Goal: Task Accomplishment & Management: Use online tool/utility

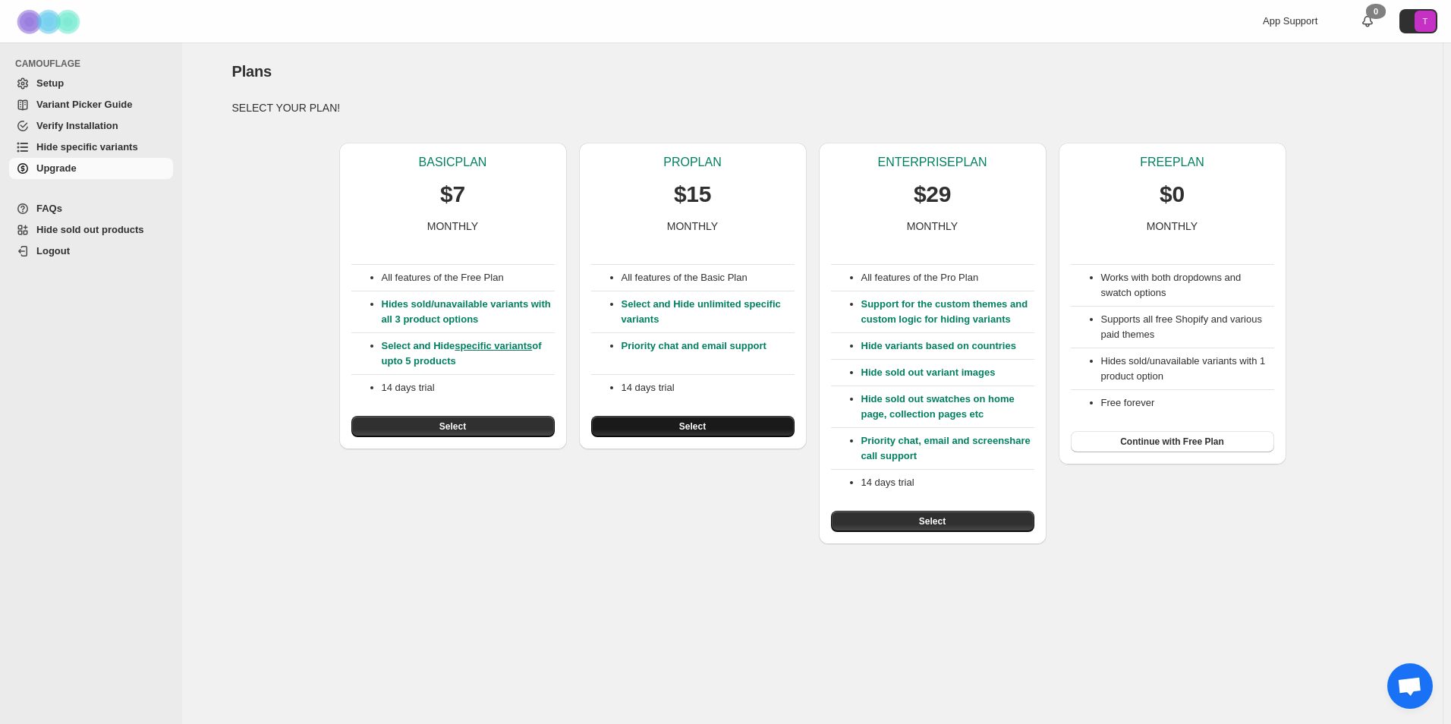
click at [687, 424] on span "Select" at bounding box center [692, 427] width 27 height 12
click at [689, 421] on button "Select" at bounding box center [692, 426] width 203 height 21
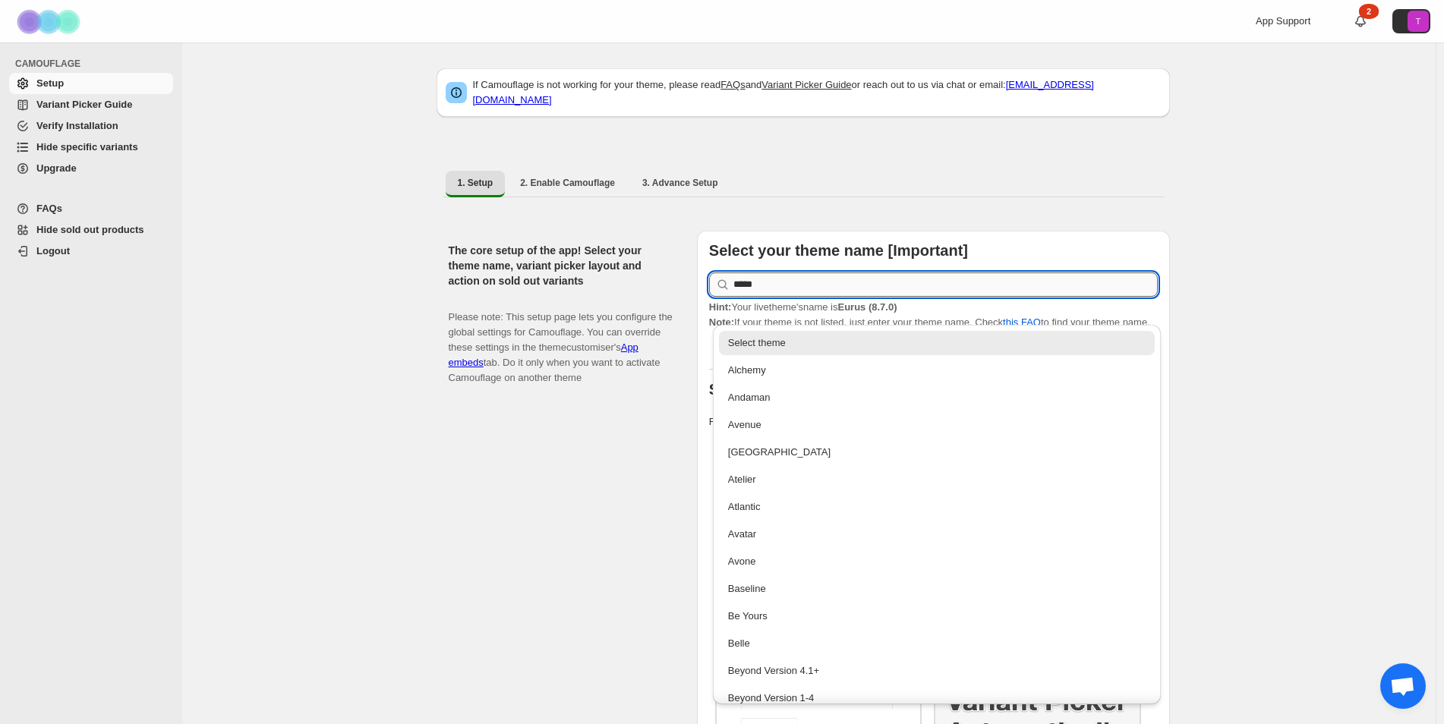
click at [793, 278] on input "*****" at bounding box center [945, 285] width 424 height 24
click at [1092, 231] on div "Select your theme name [Important] ***** Hint: Your live theme's name is Eurus …" at bounding box center [933, 546] width 473 height 630
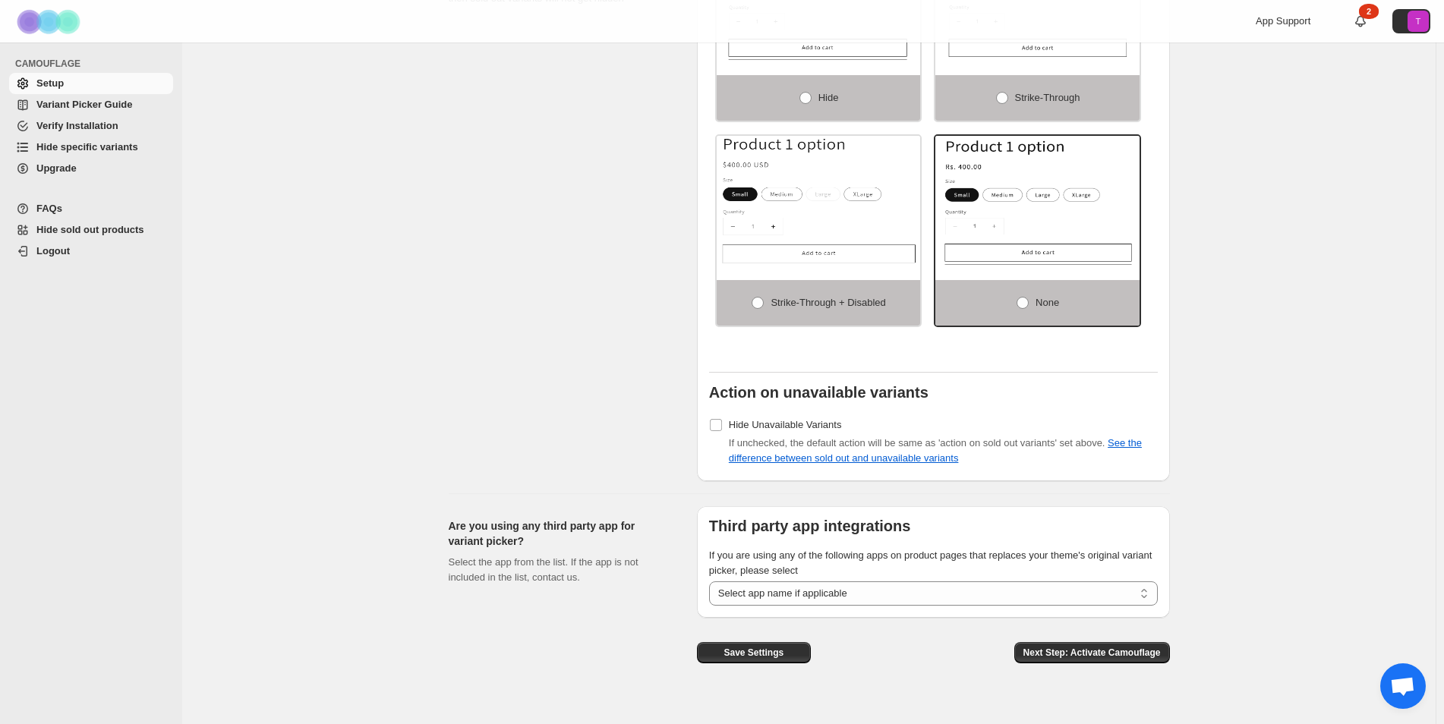
scroll to position [1013, 0]
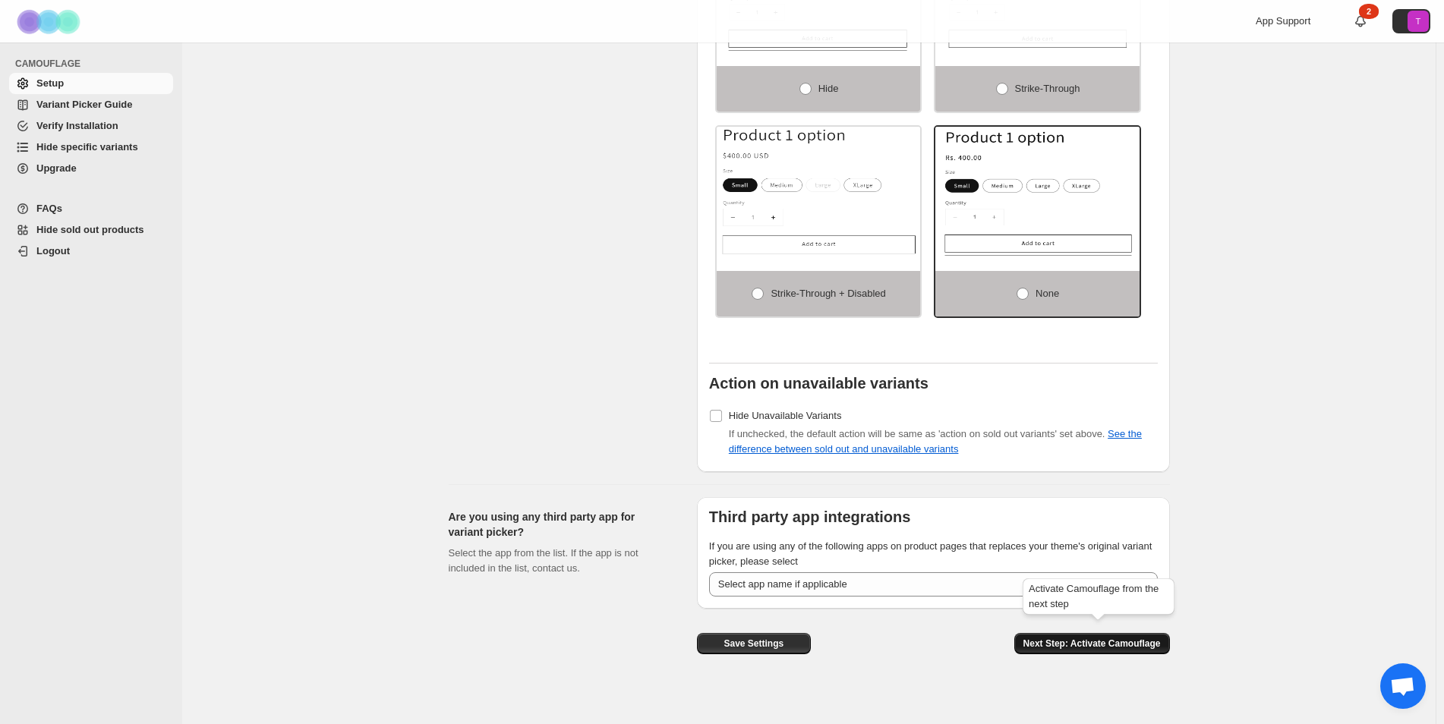
click at [1042, 638] on span "Next Step: Activate Camouflage" at bounding box center [1091, 644] width 137 height 12
select select "**********"
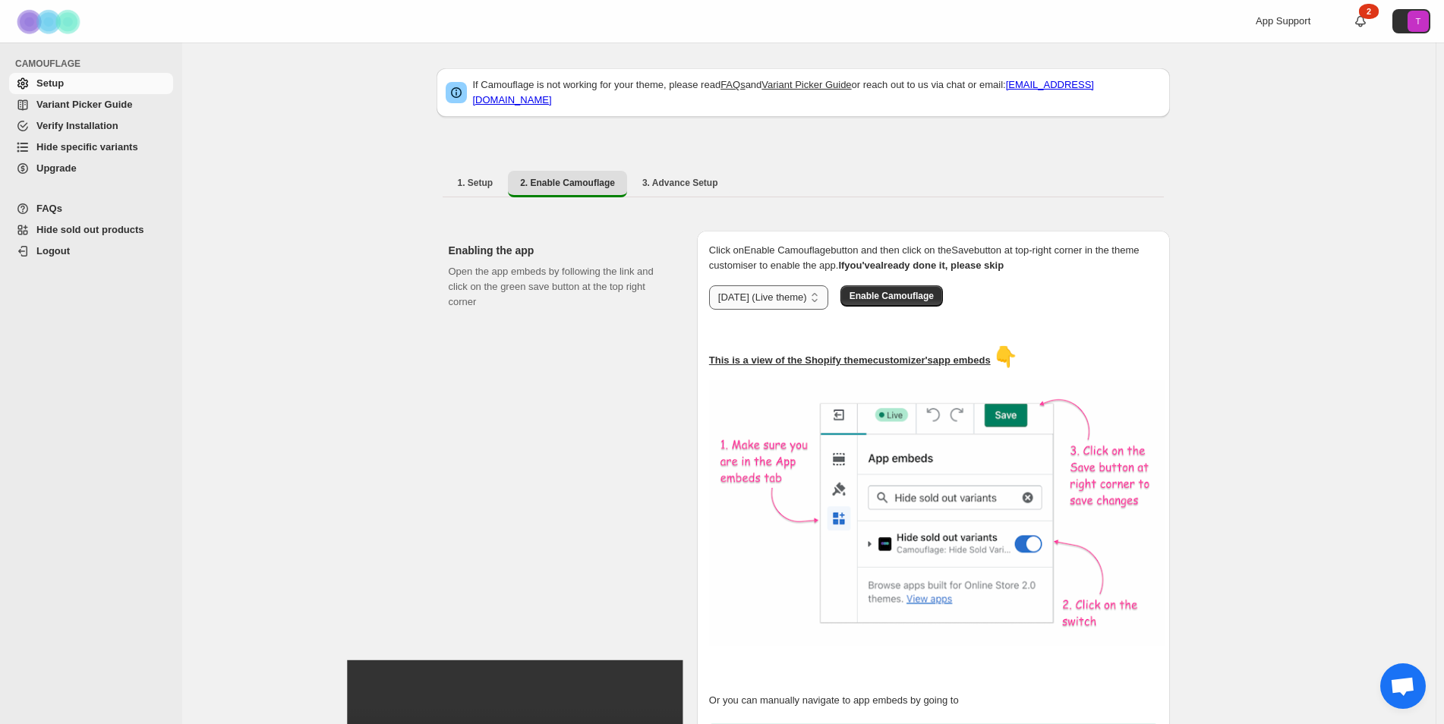
click at [815, 290] on select "**********" at bounding box center [768, 297] width 119 height 24
click at [824, 285] on select "**********" at bounding box center [768, 297] width 119 height 24
click at [779, 295] on select "**********" at bounding box center [768, 297] width 119 height 24
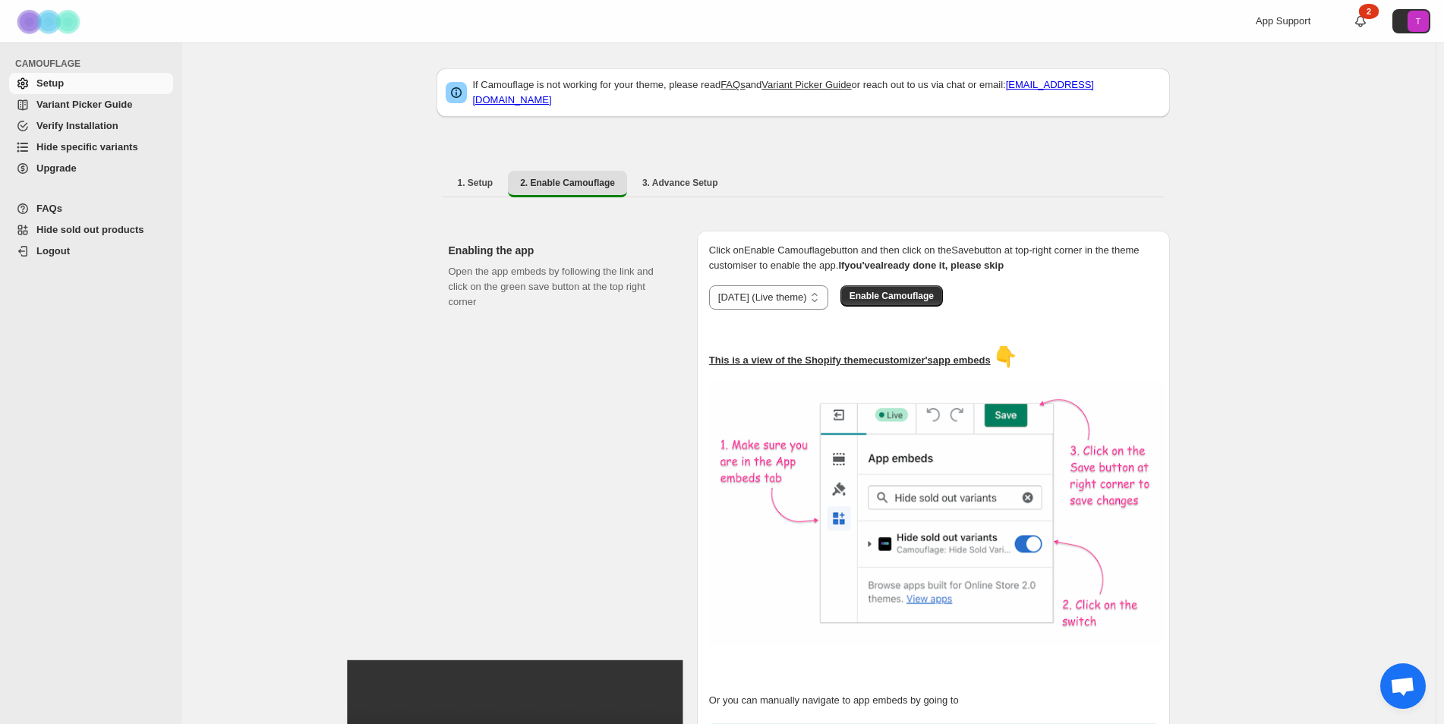
select select "**********"
click at [712, 285] on select "**********" at bounding box center [768, 297] width 119 height 24
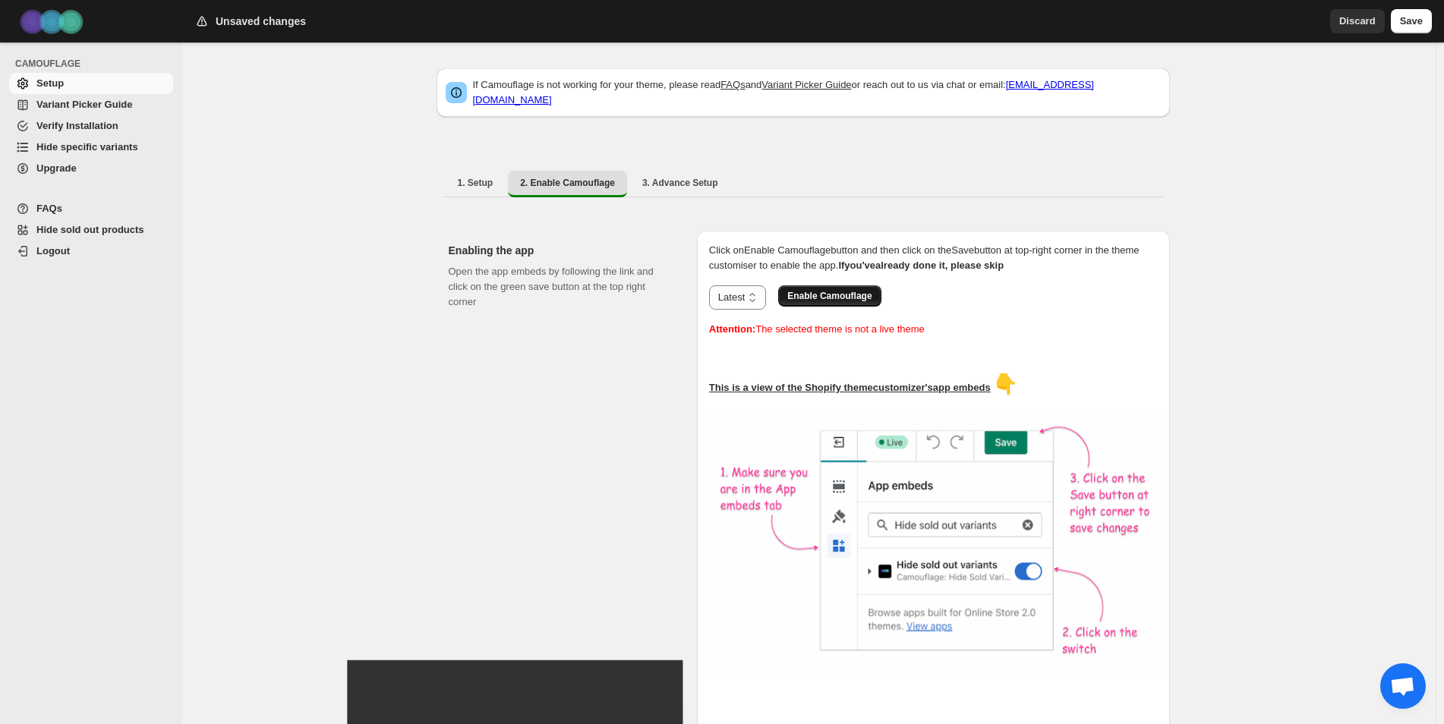
click at [837, 295] on button "Enable Camouflage" at bounding box center [829, 295] width 102 height 21
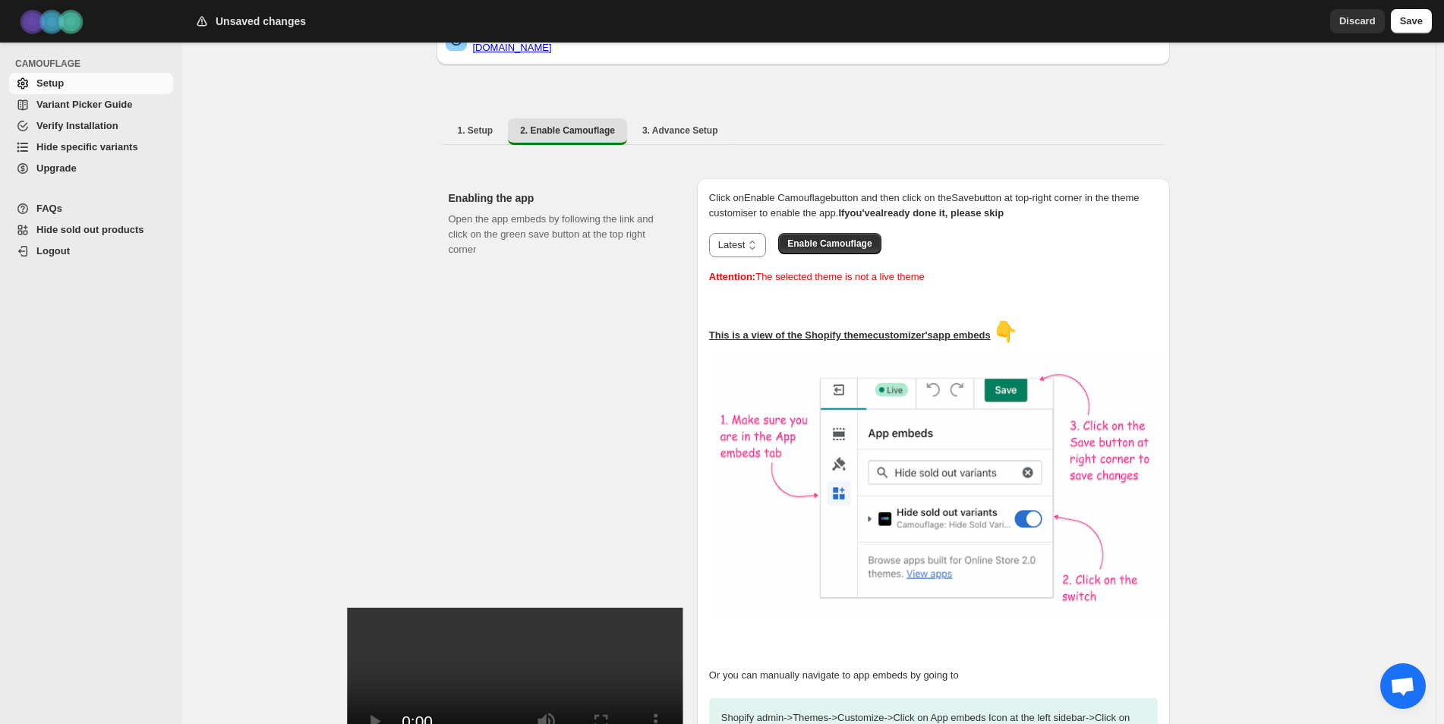
scroll to position [202, 0]
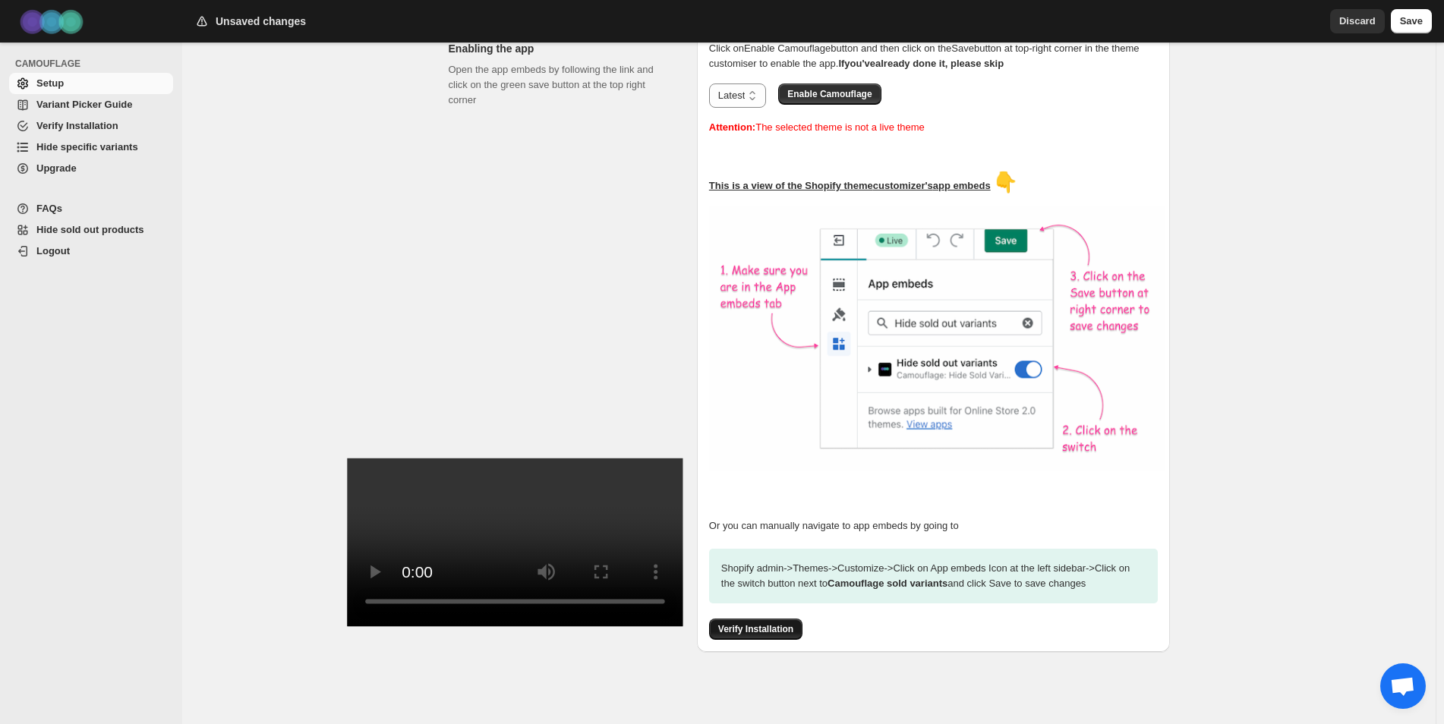
click at [734, 623] on span "Verify Installation" at bounding box center [755, 629] width 75 height 12
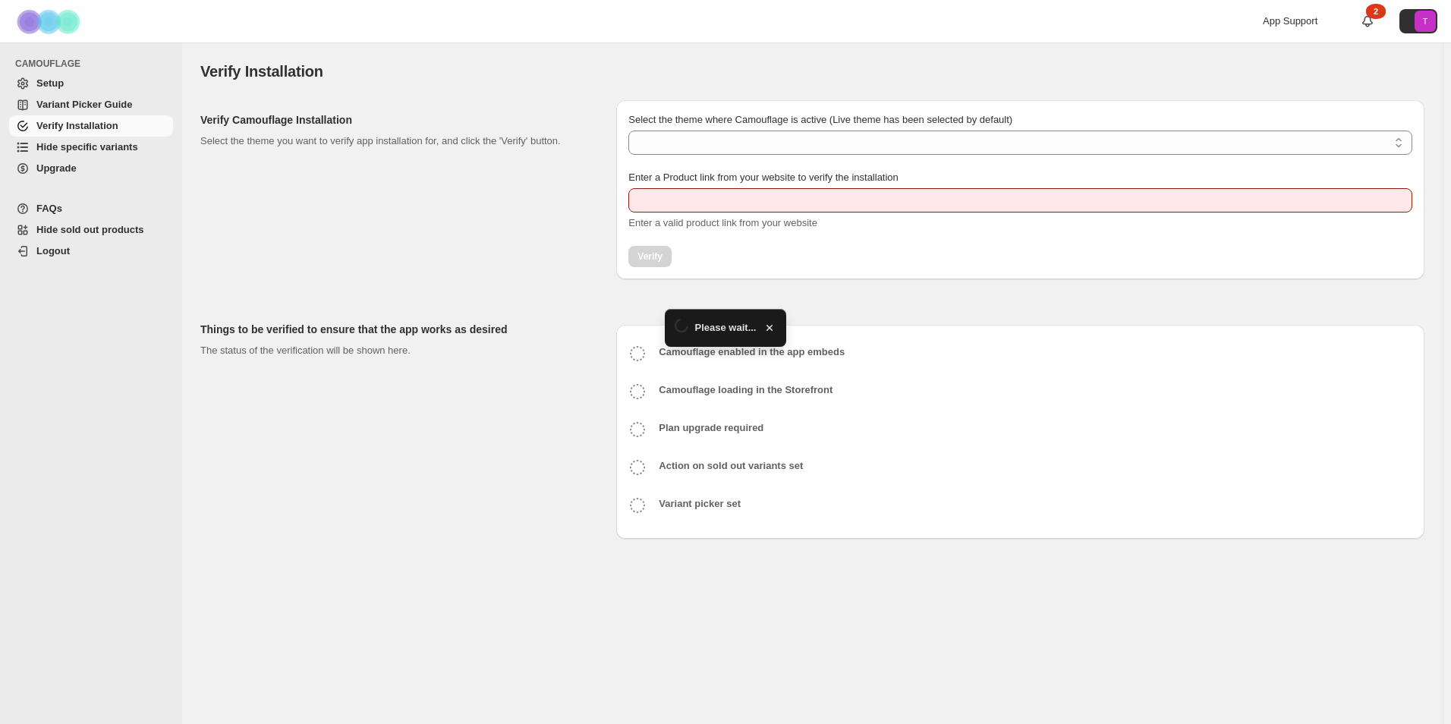
type input "**********"
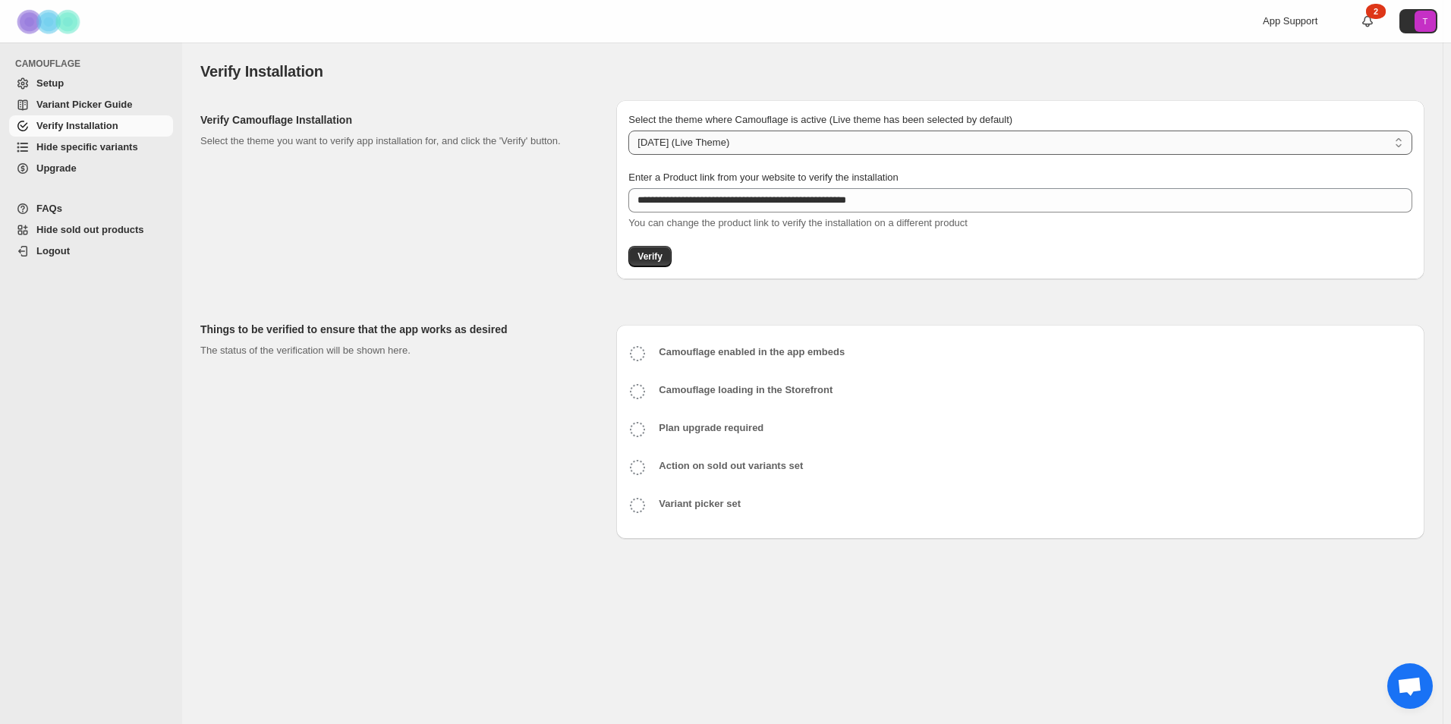
click at [785, 136] on select "**********" at bounding box center [1021, 143] width 784 height 24
select select "**********"
click at [629, 131] on select "**********" at bounding box center [1021, 143] width 784 height 24
click at [656, 262] on span "Verify" at bounding box center [650, 257] width 25 height 12
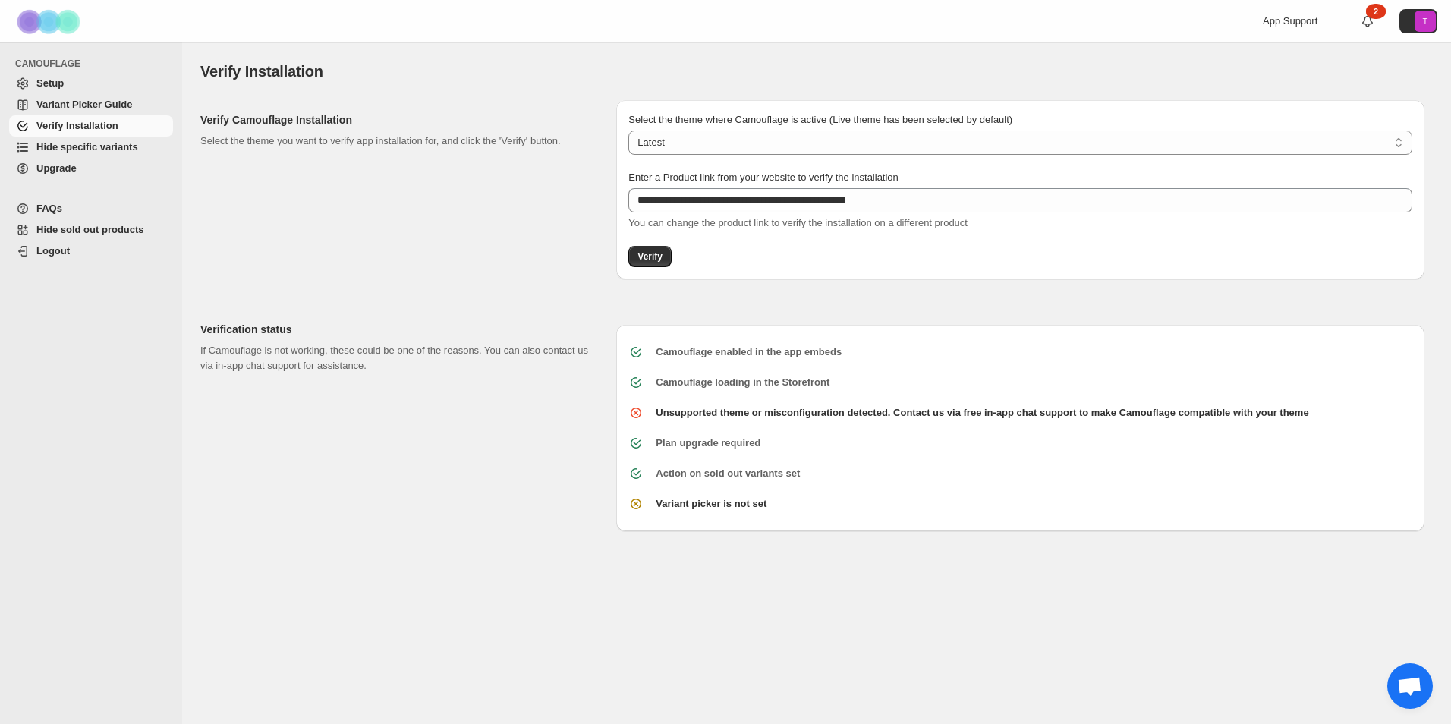
click at [721, 506] on b "Variant picker is not set" at bounding box center [711, 503] width 111 height 11
click at [82, 142] on span "Hide specific variants" at bounding box center [87, 146] width 102 height 11
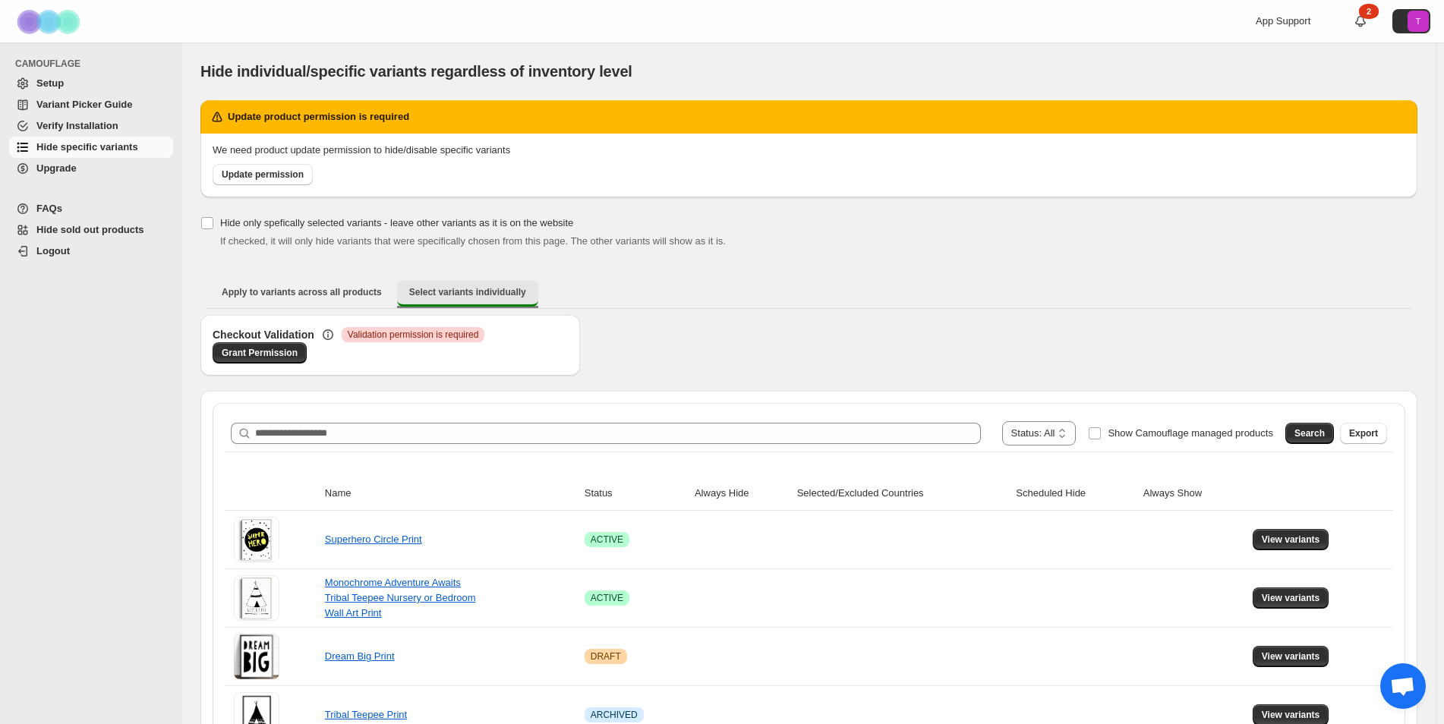
click at [490, 288] on span "Select variants individually" at bounding box center [467, 292] width 117 height 12
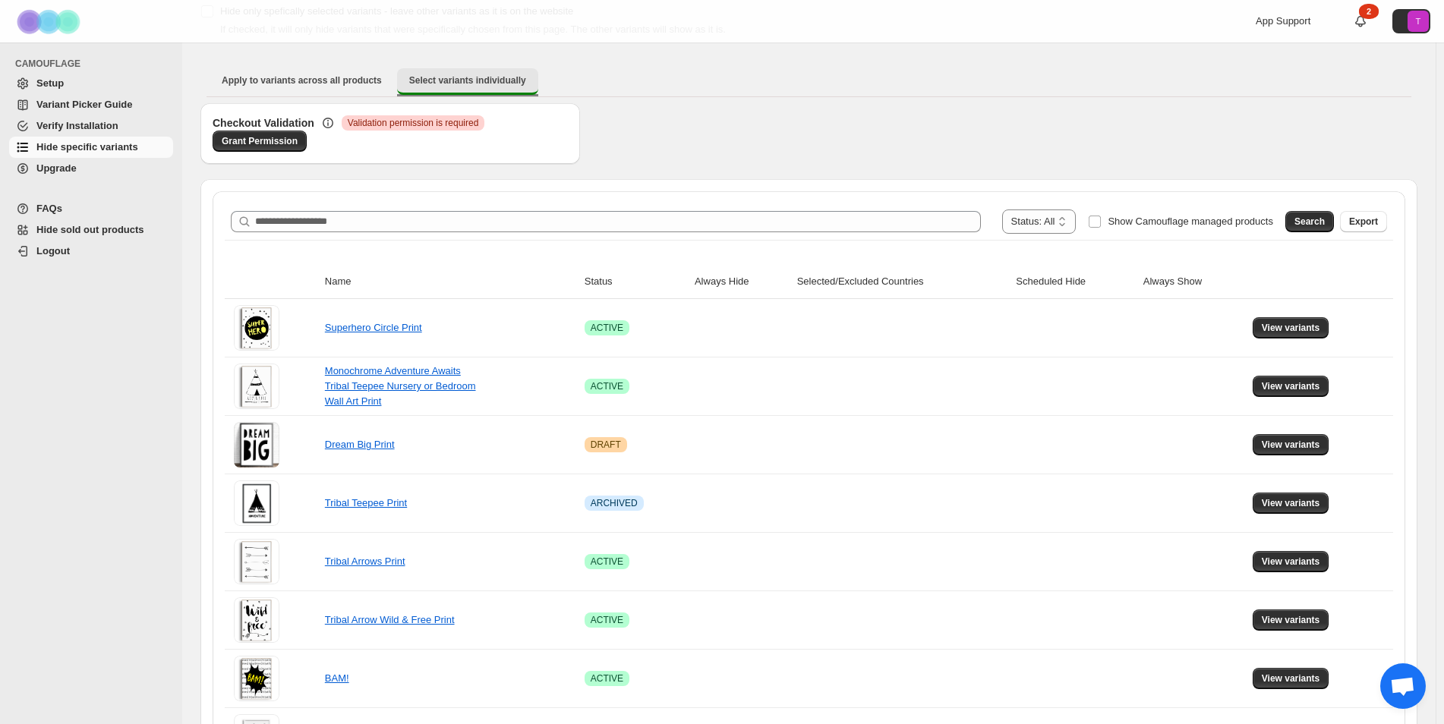
scroll to position [228, 0]
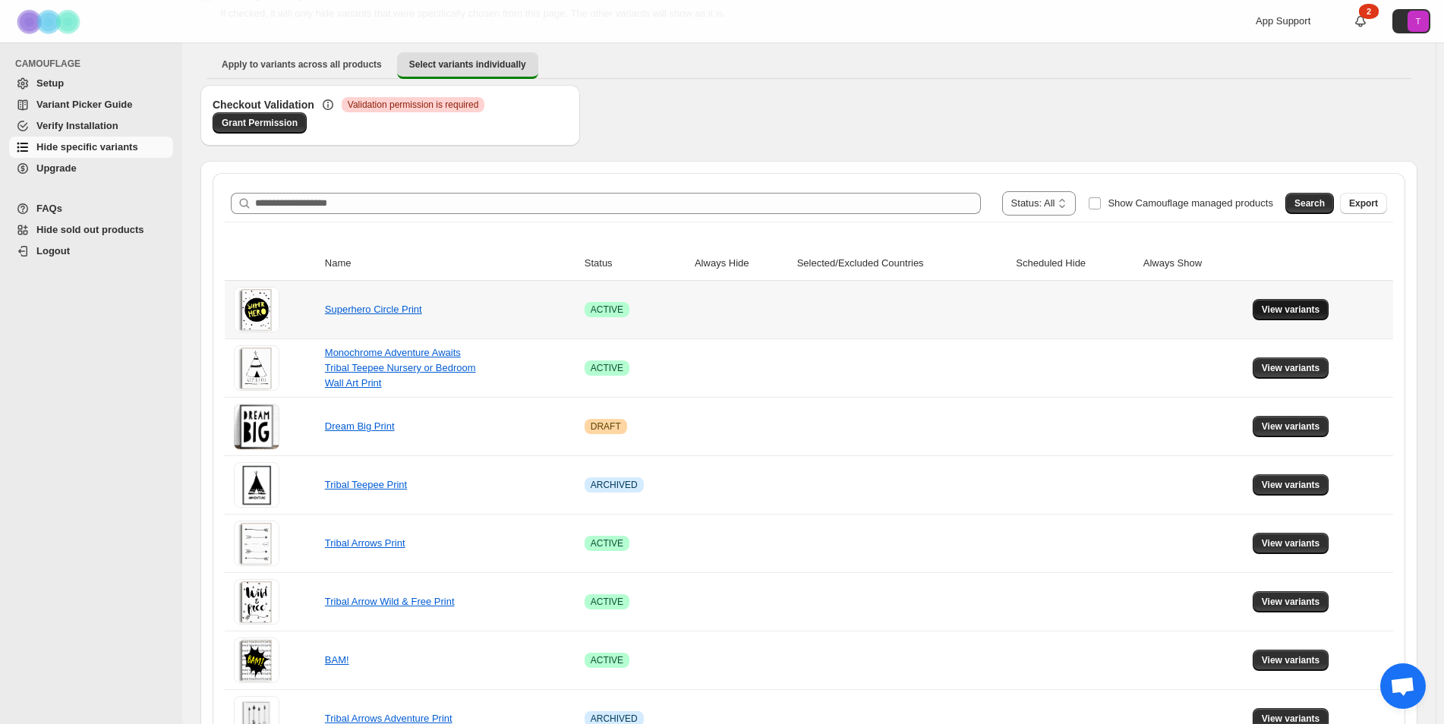
click at [1286, 314] on span "View variants" at bounding box center [1291, 310] width 58 height 12
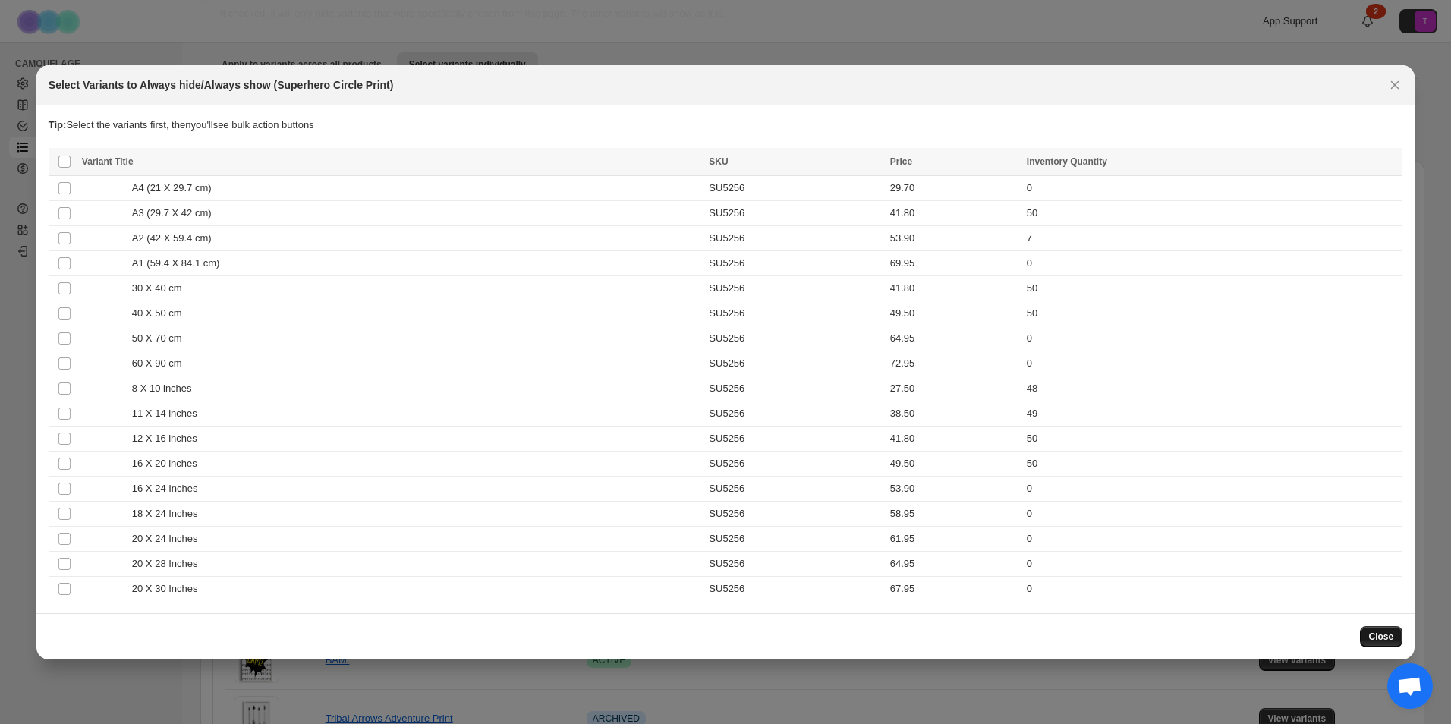
click at [1370, 638] on button "Close" at bounding box center [1381, 636] width 43 height 21
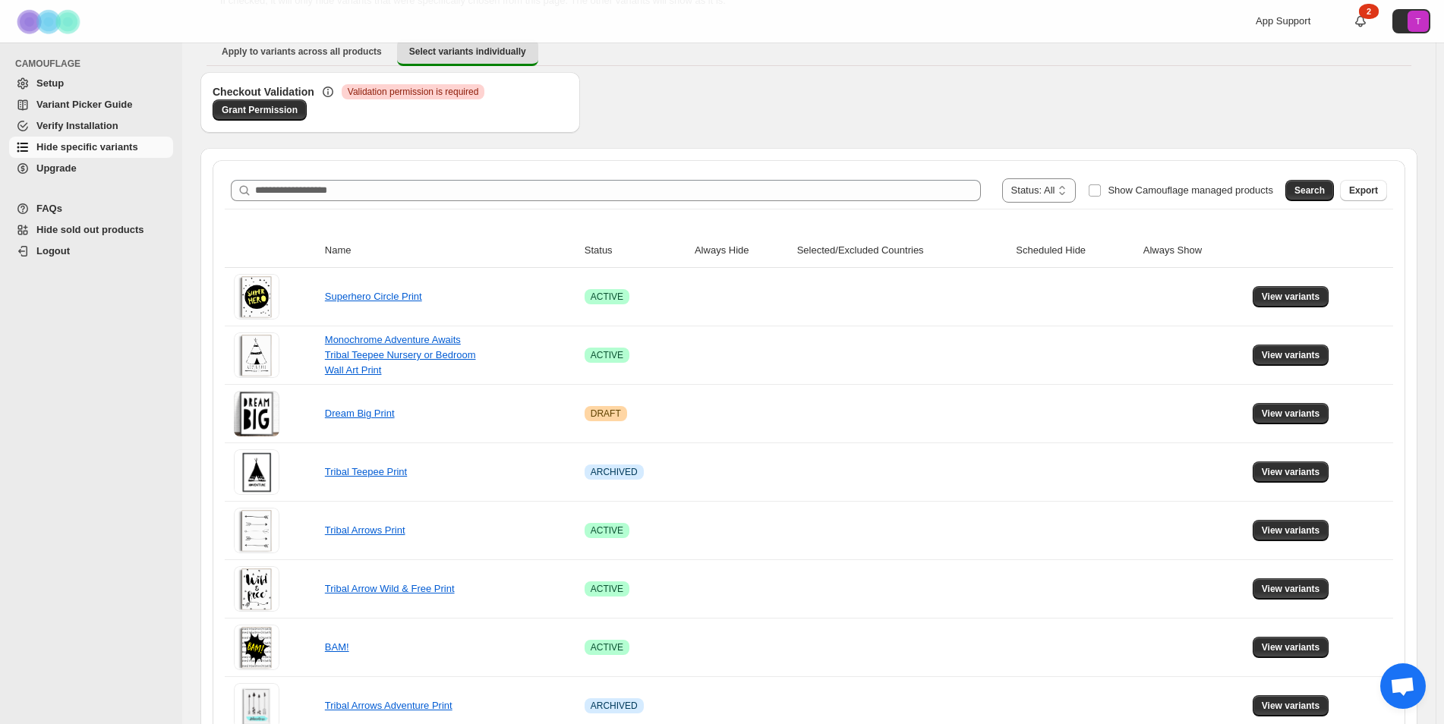
scroll to position [0, 0]
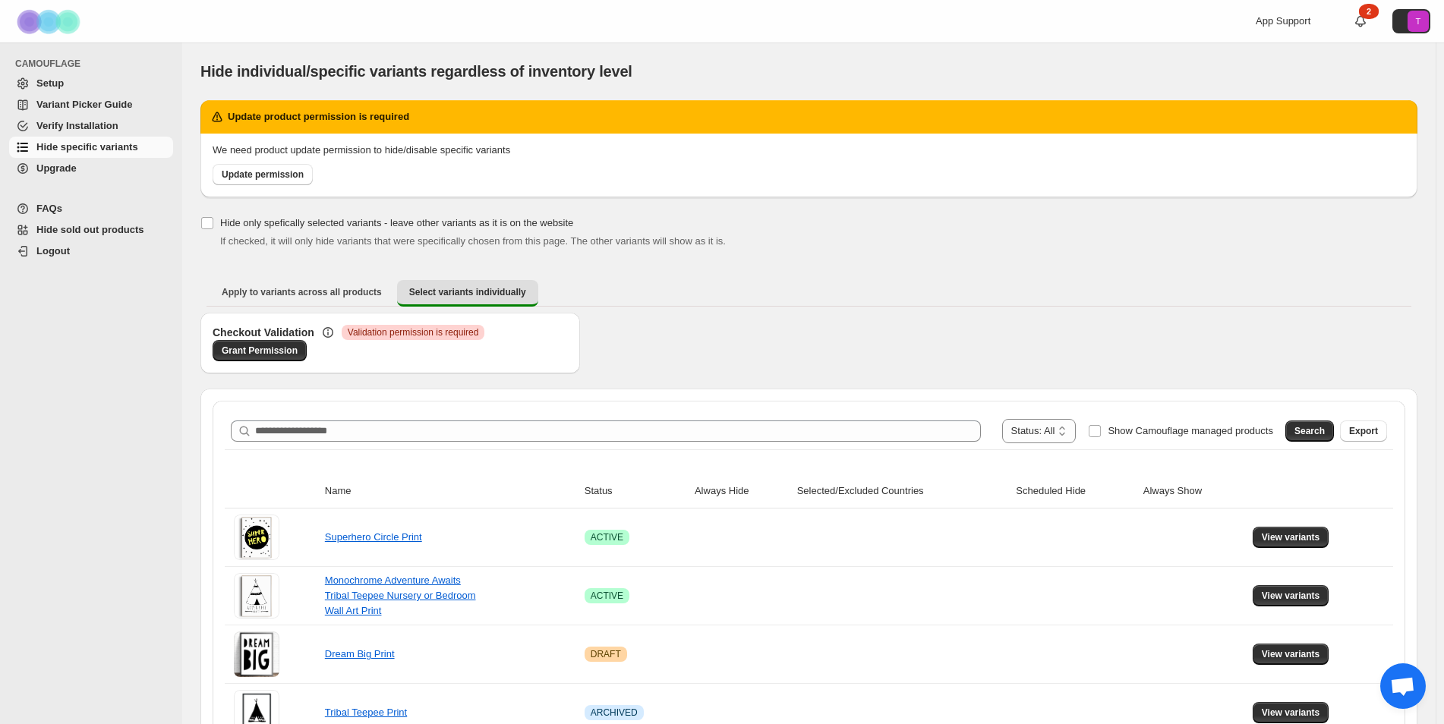
click at [53, 209] on span "FAQs" at bounding box center [49, 208] width 26 height 11
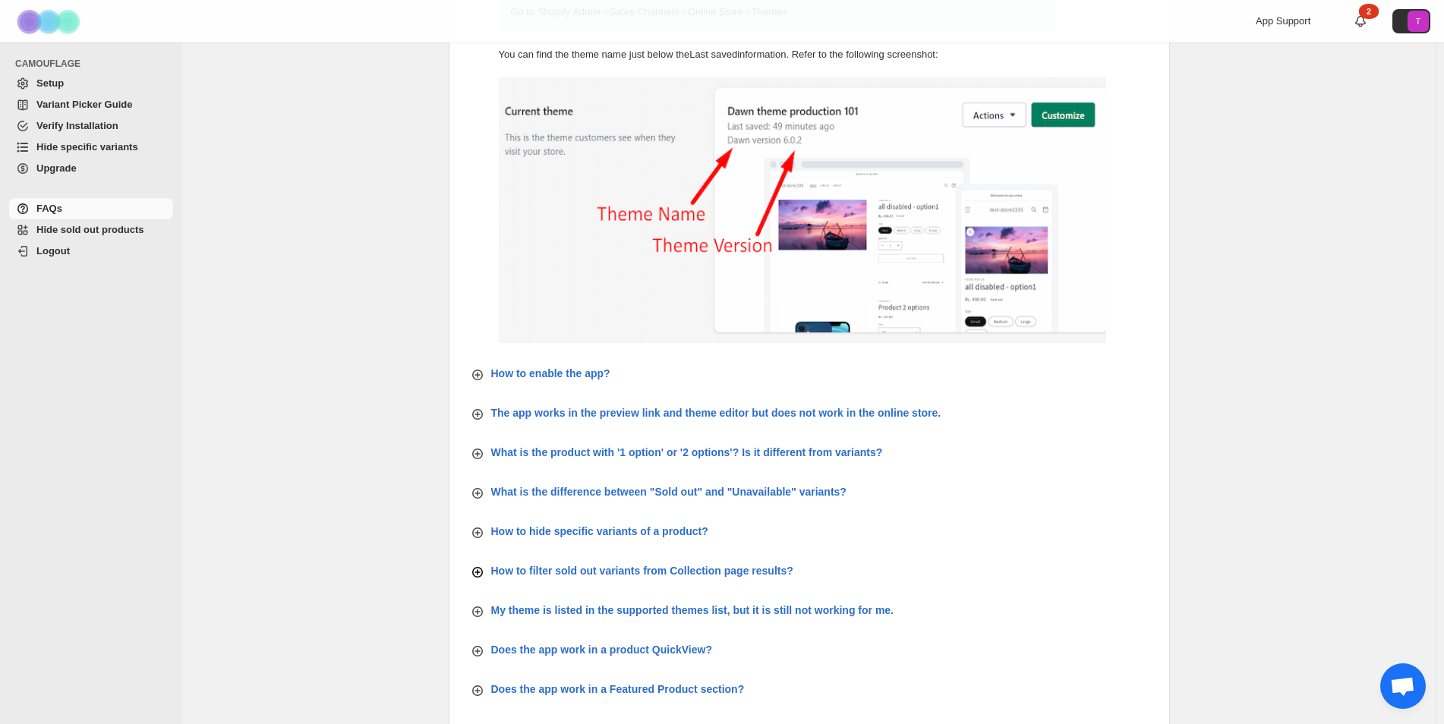
scroll to position [152, 0]
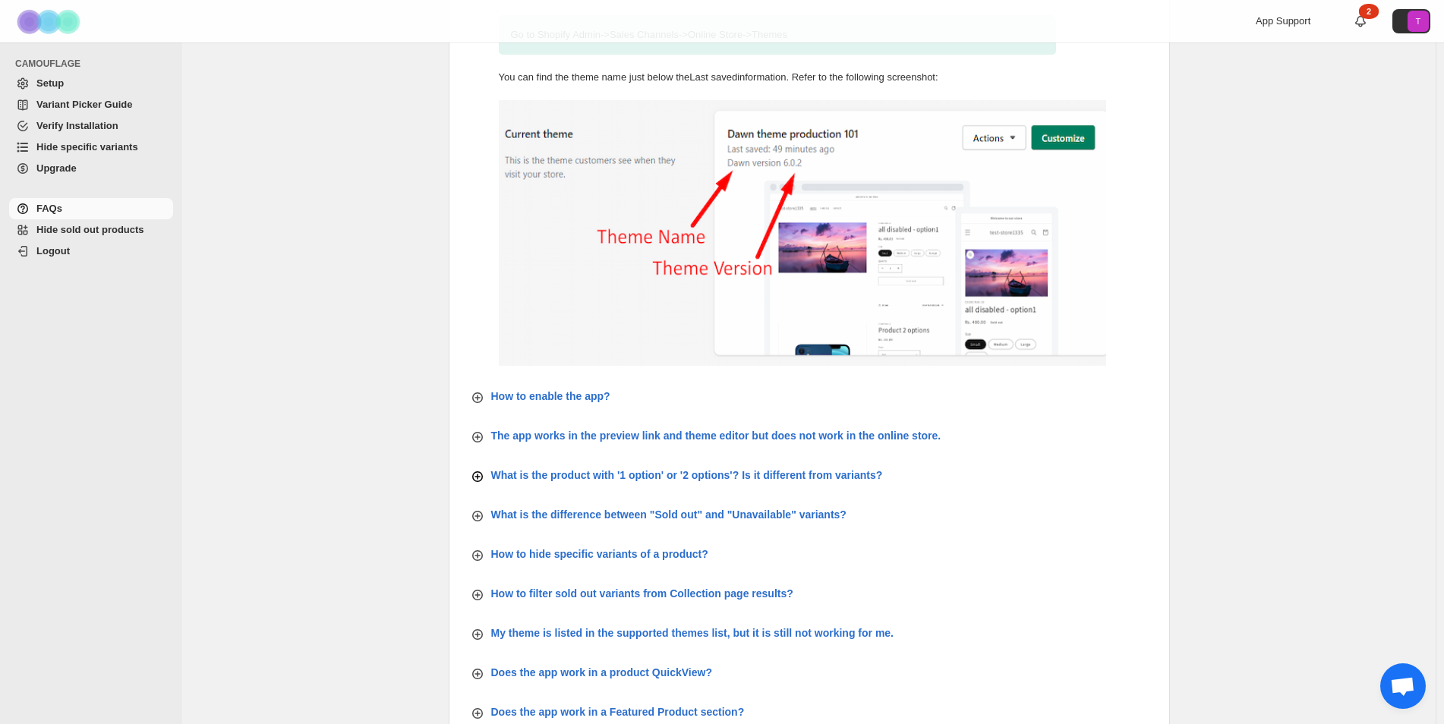
click at [680, 477] on p "What is the product with '1 option' or '2 options'? Is it different from varian…" at bounding box center [687, 475] width 392 height 15
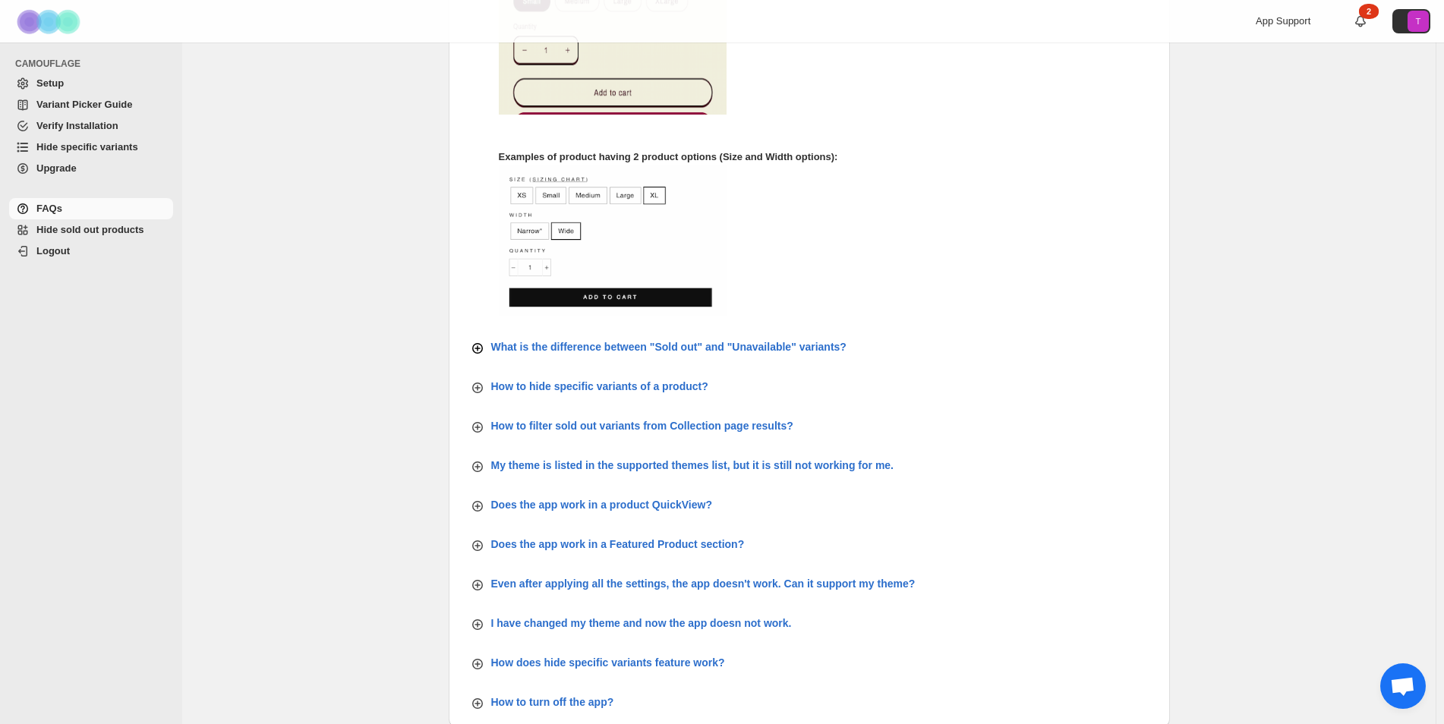
scroll to position [759, 0]
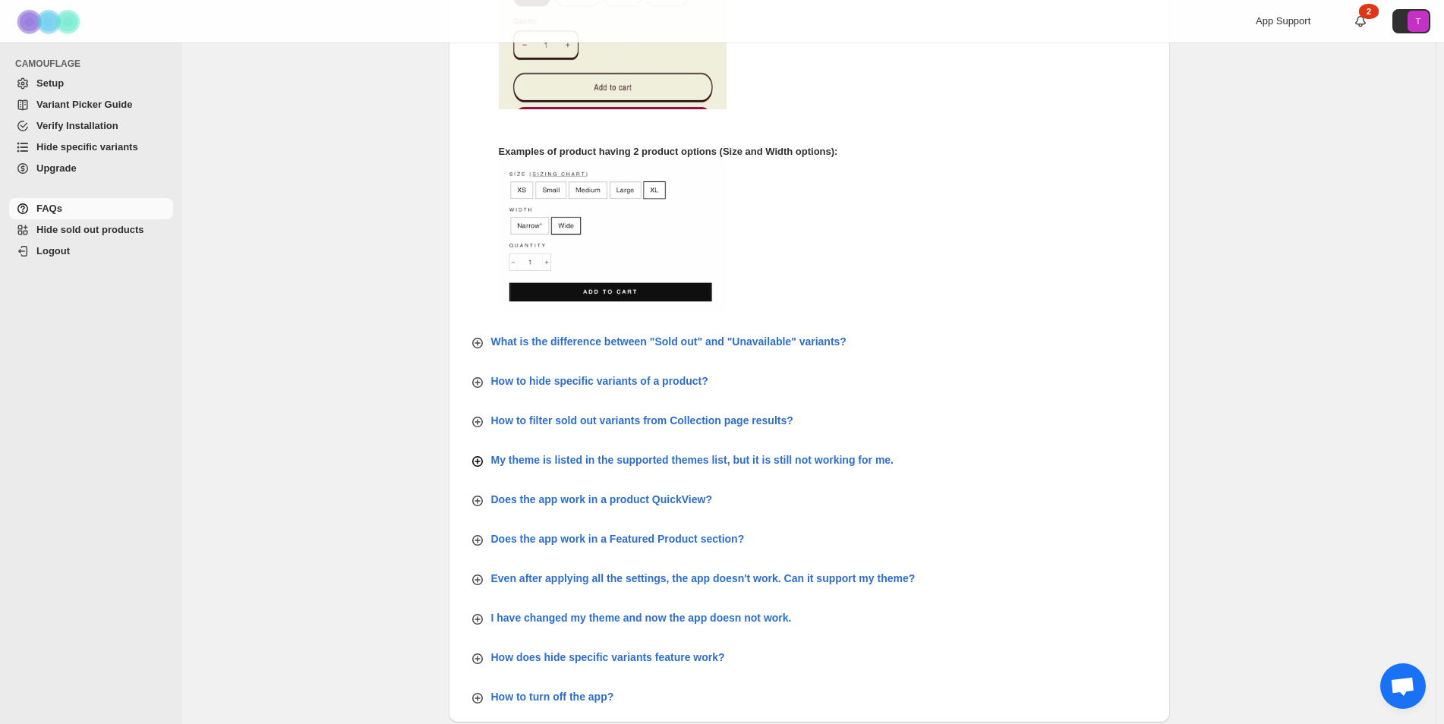
click at [807, 451] on div "My theme is listed in the supported themes list, but it is still not working fo…" at bounding box center [682, 460] width 424 height 18
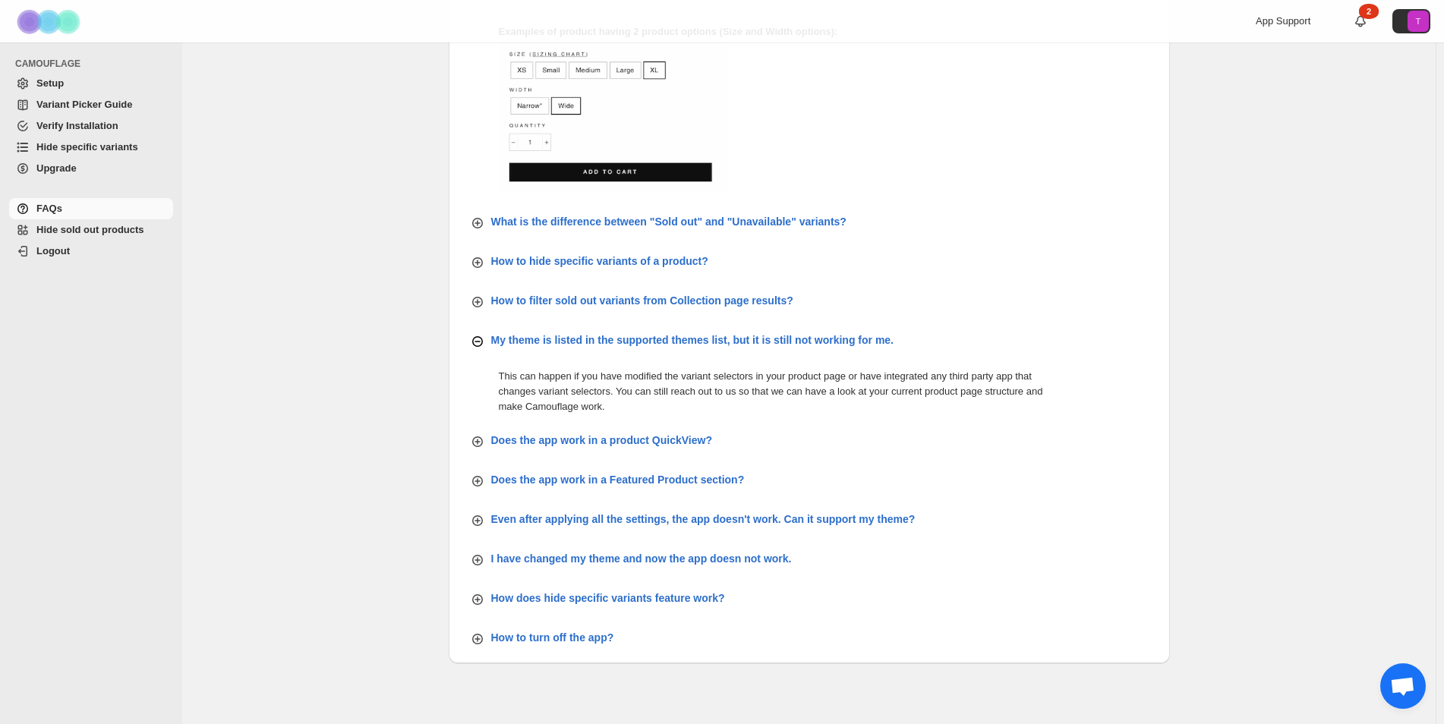
scroll to position [922, 0]
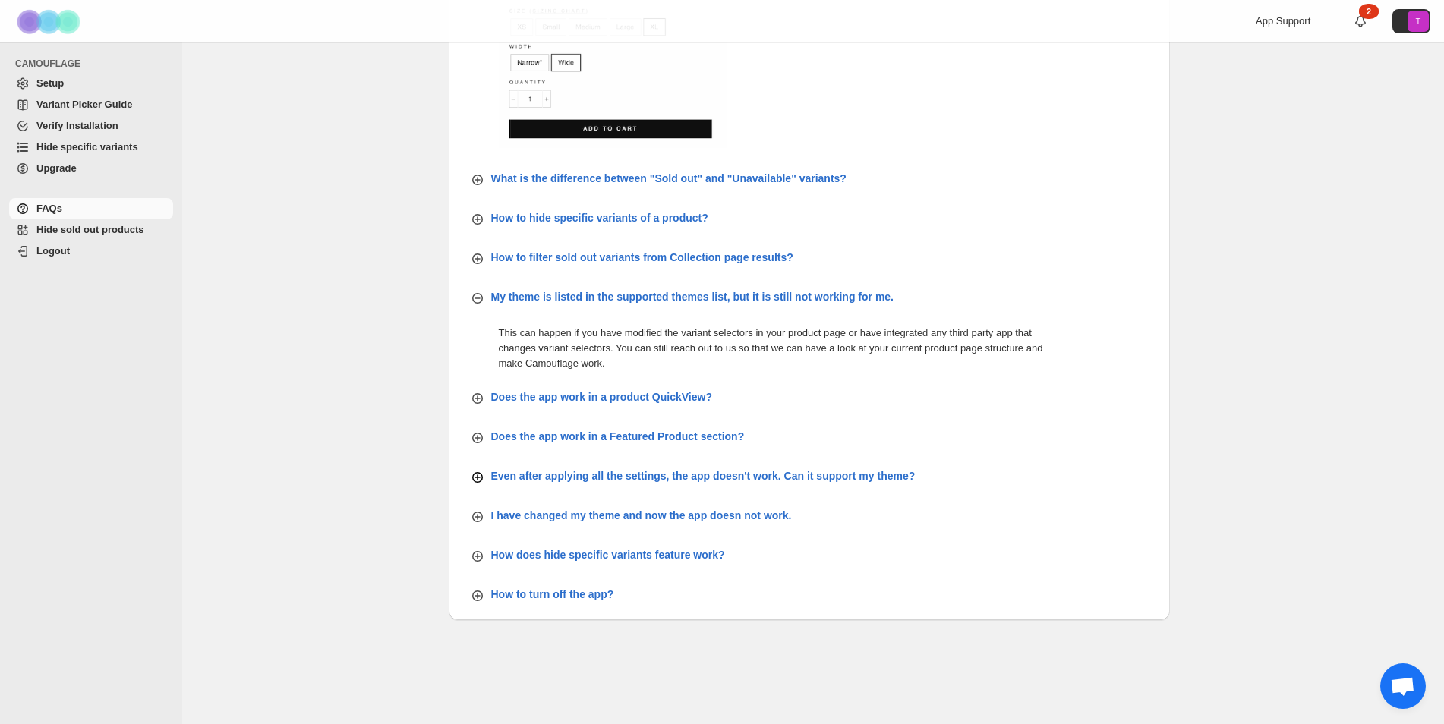
click at [797, 482] on div "Even after applying all the settings, the app doesn't work. Can it support my t…" at bounding box center [693, 476] width 446 height 18
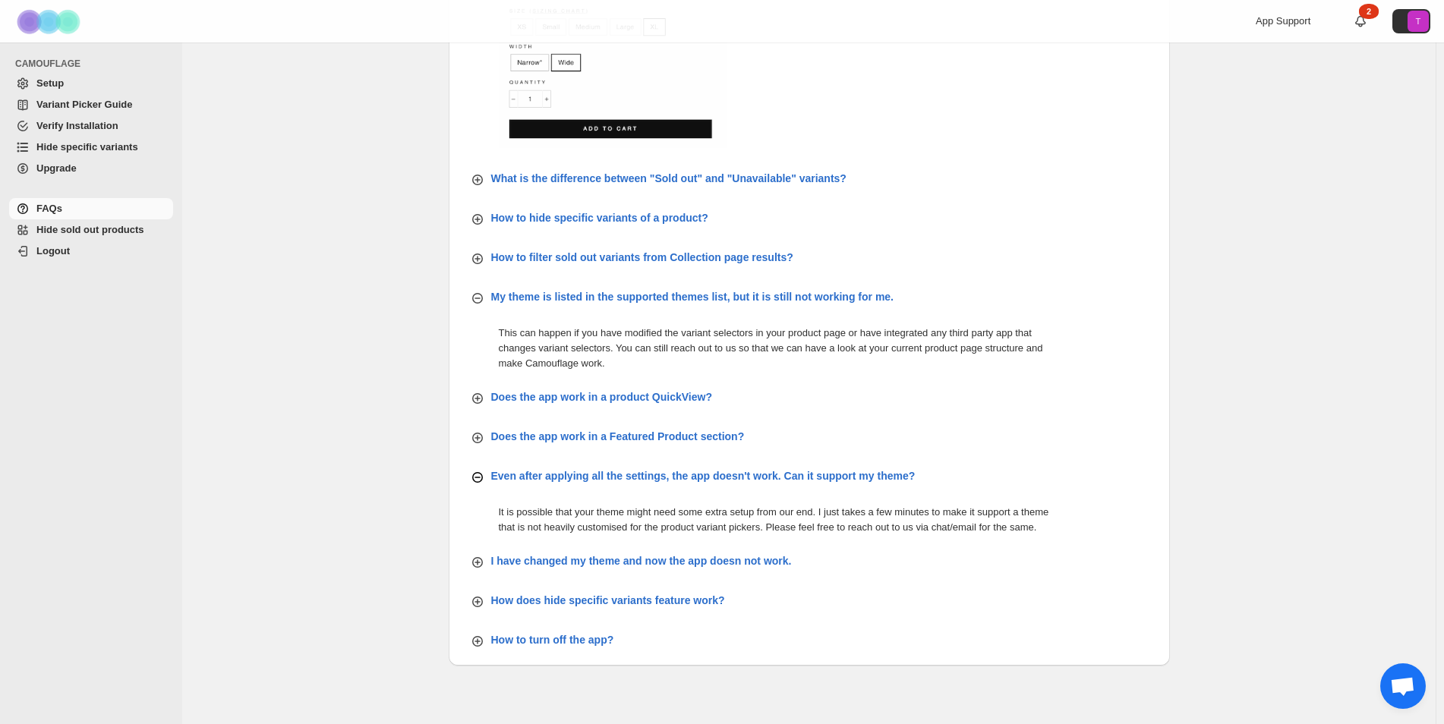
scroll to position [968, 0]
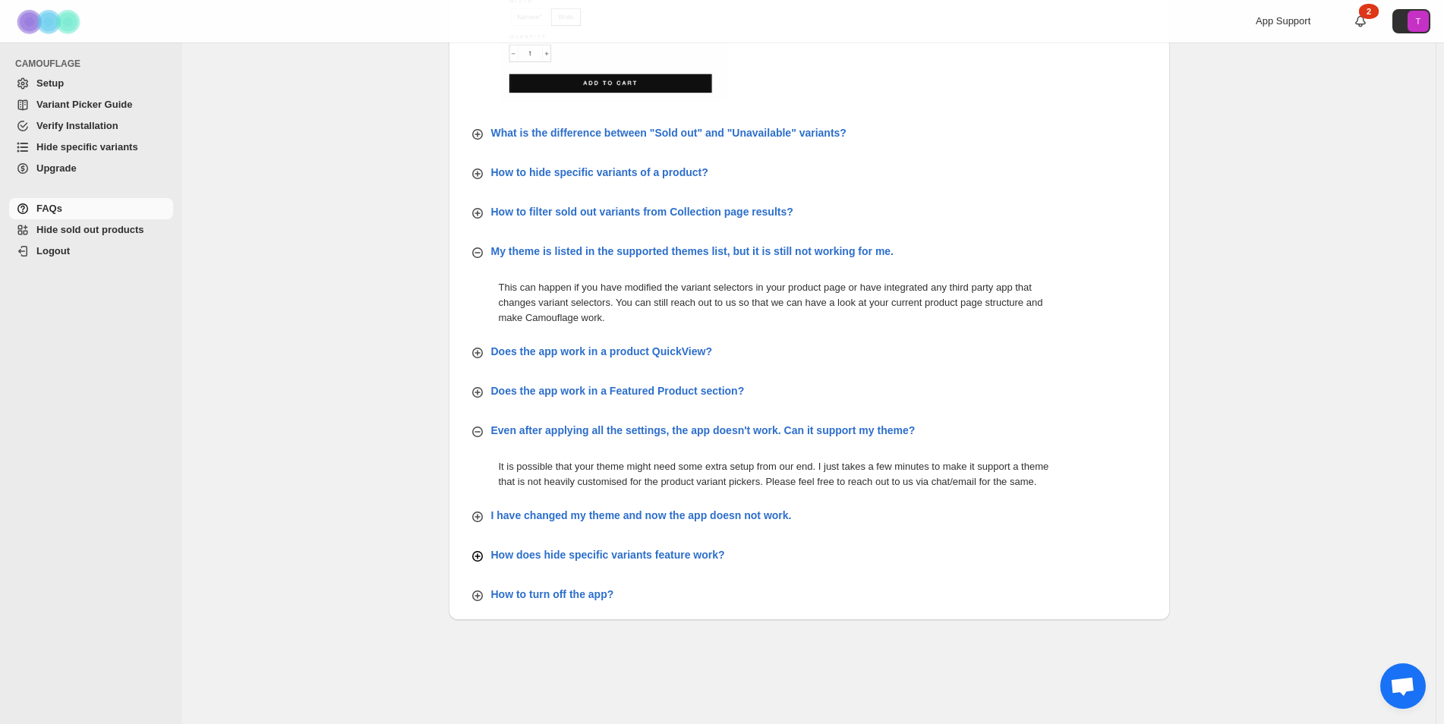
click at [601, 559] on p "How does hide specific variants feature work?" at bounding box center [608, 554] width 234 height 15
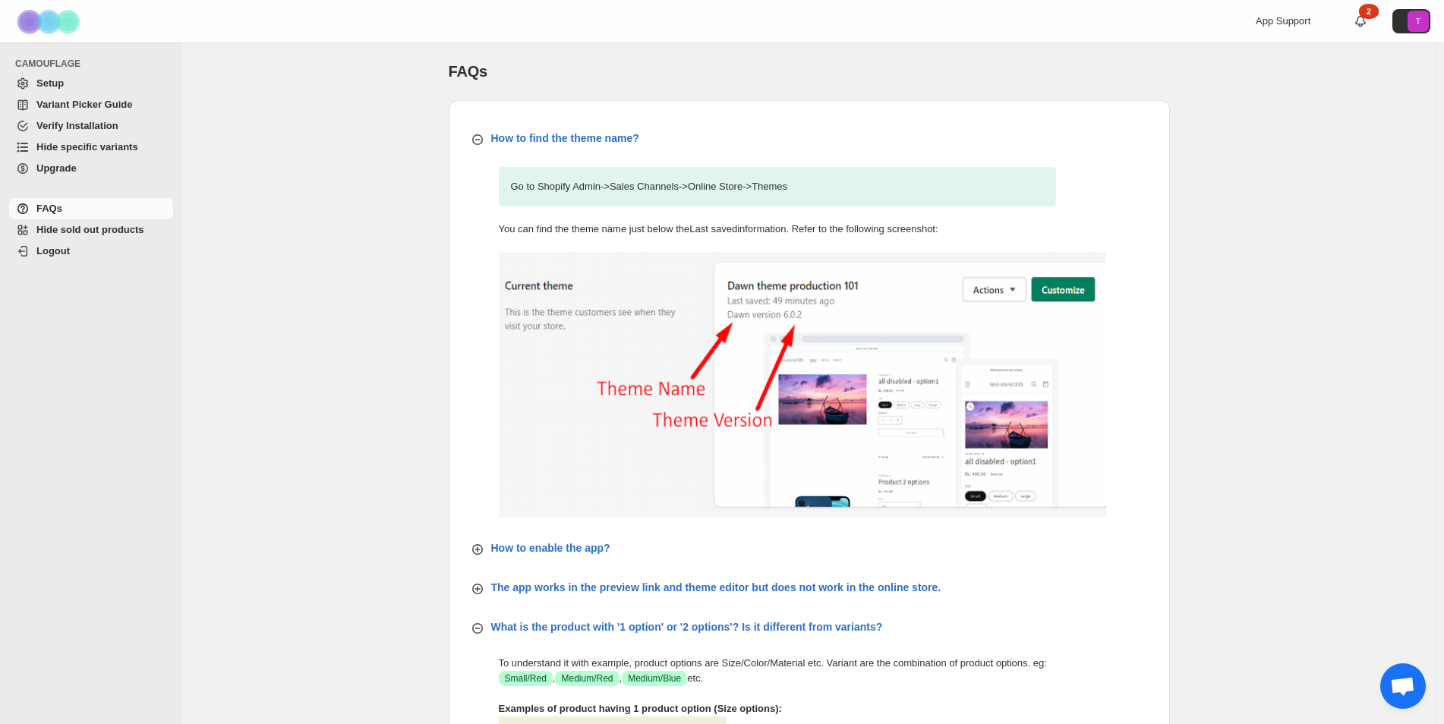
click at [988, 284] on img at bounding box center [802, 385] width 607 height 266
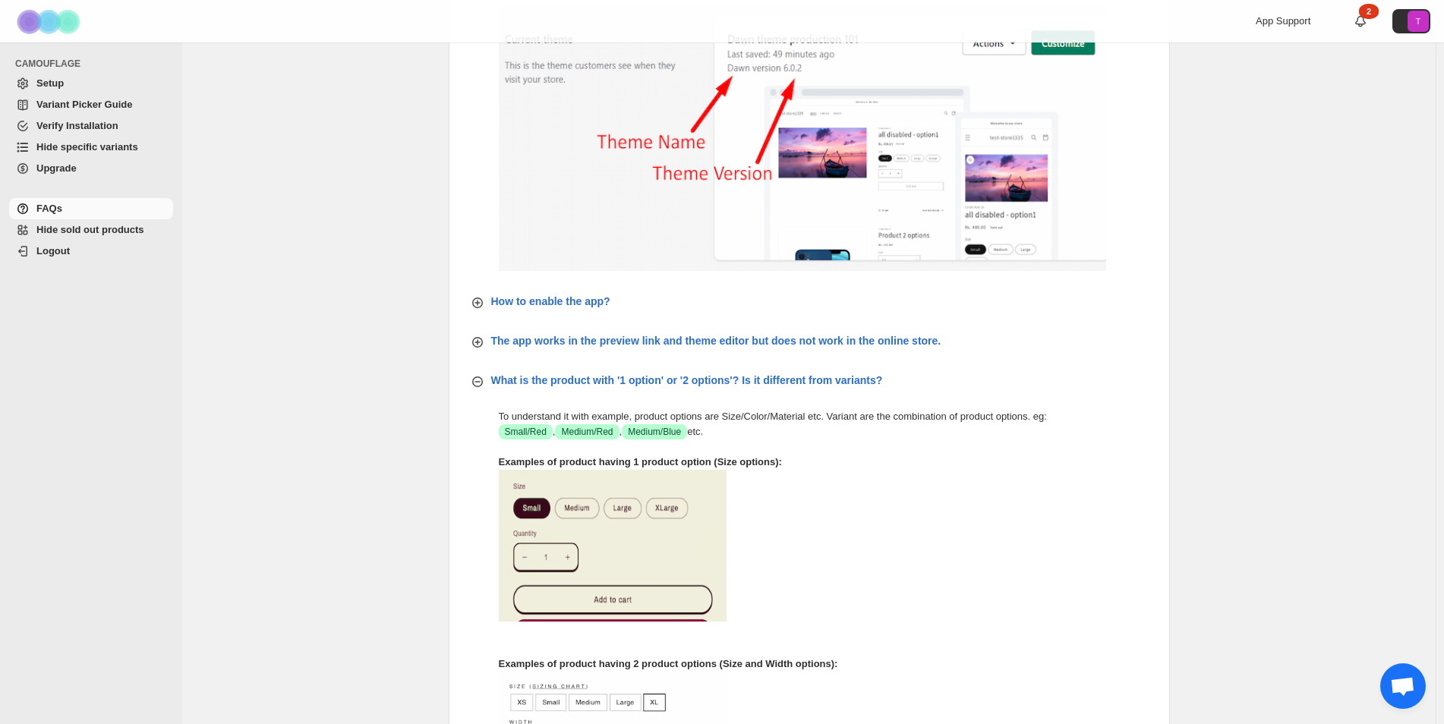
scroll to position [152, 0]
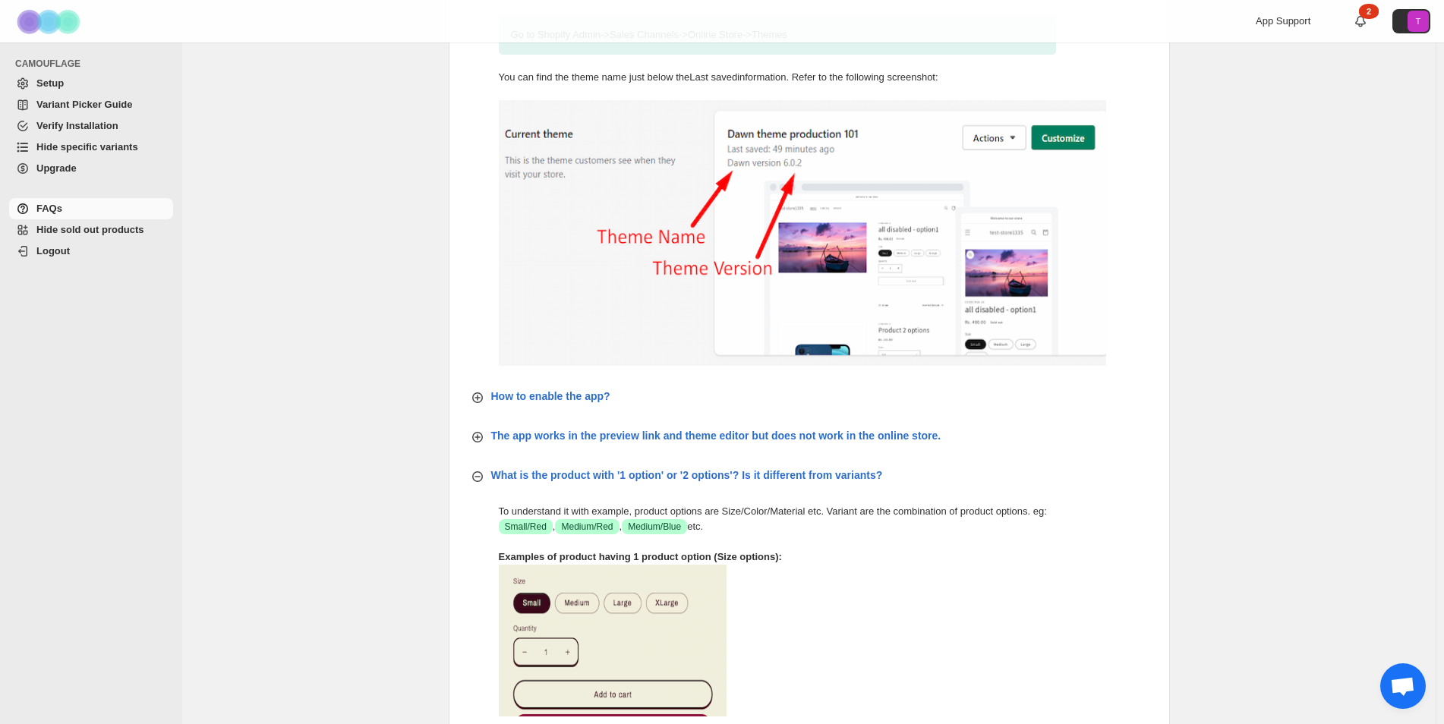
click at [75, 102] on span "Variant Picker Guide" at bounding box center [84, 104] width 96 height 11
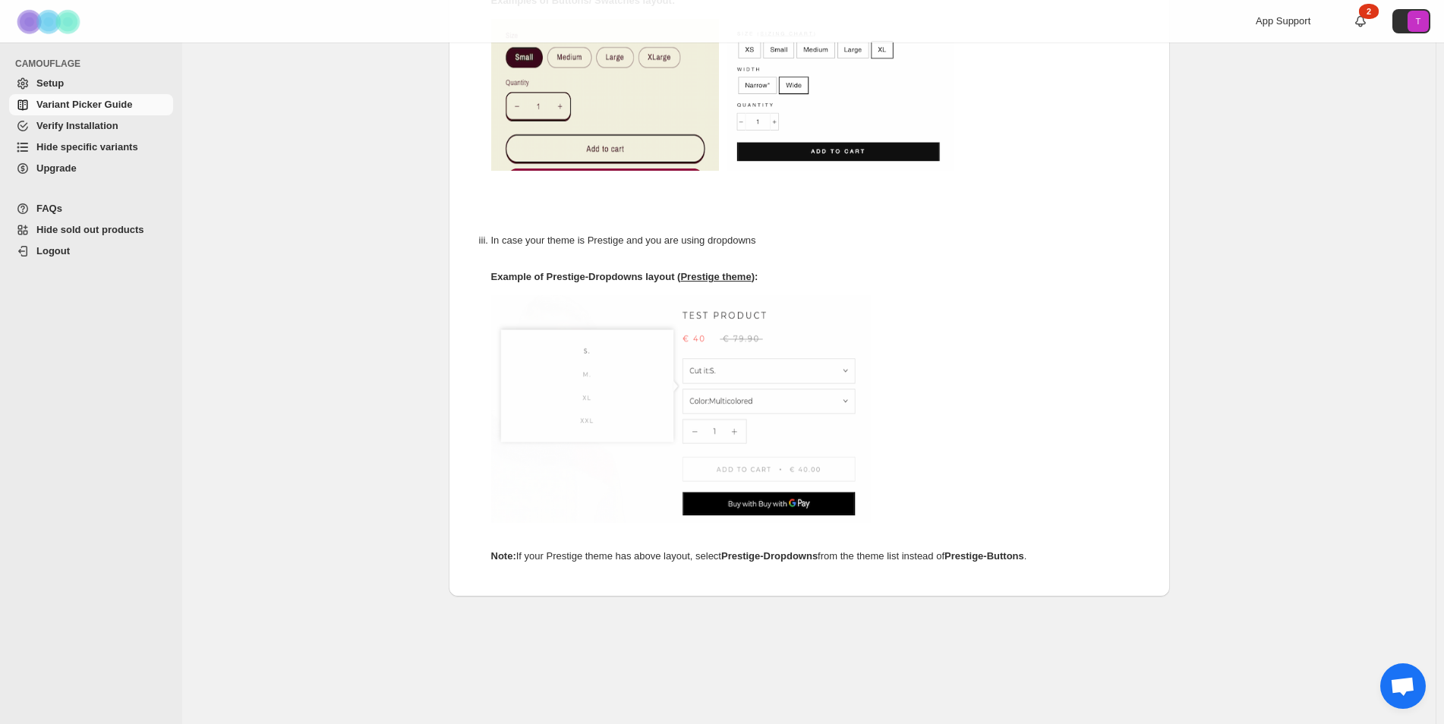
scroll to position [736, 0]
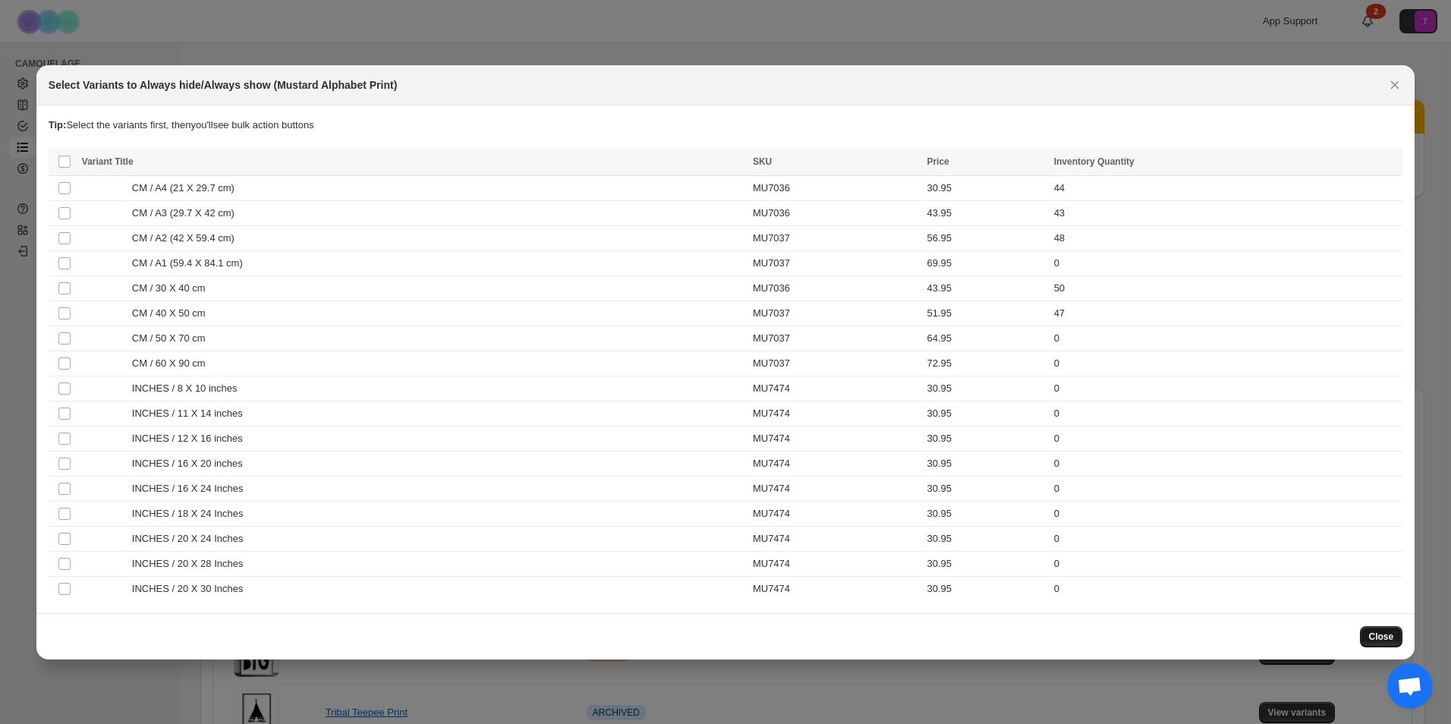
click at [1378, 642] on span "Close" at bounding box center [1381, 637] width 25 height 12
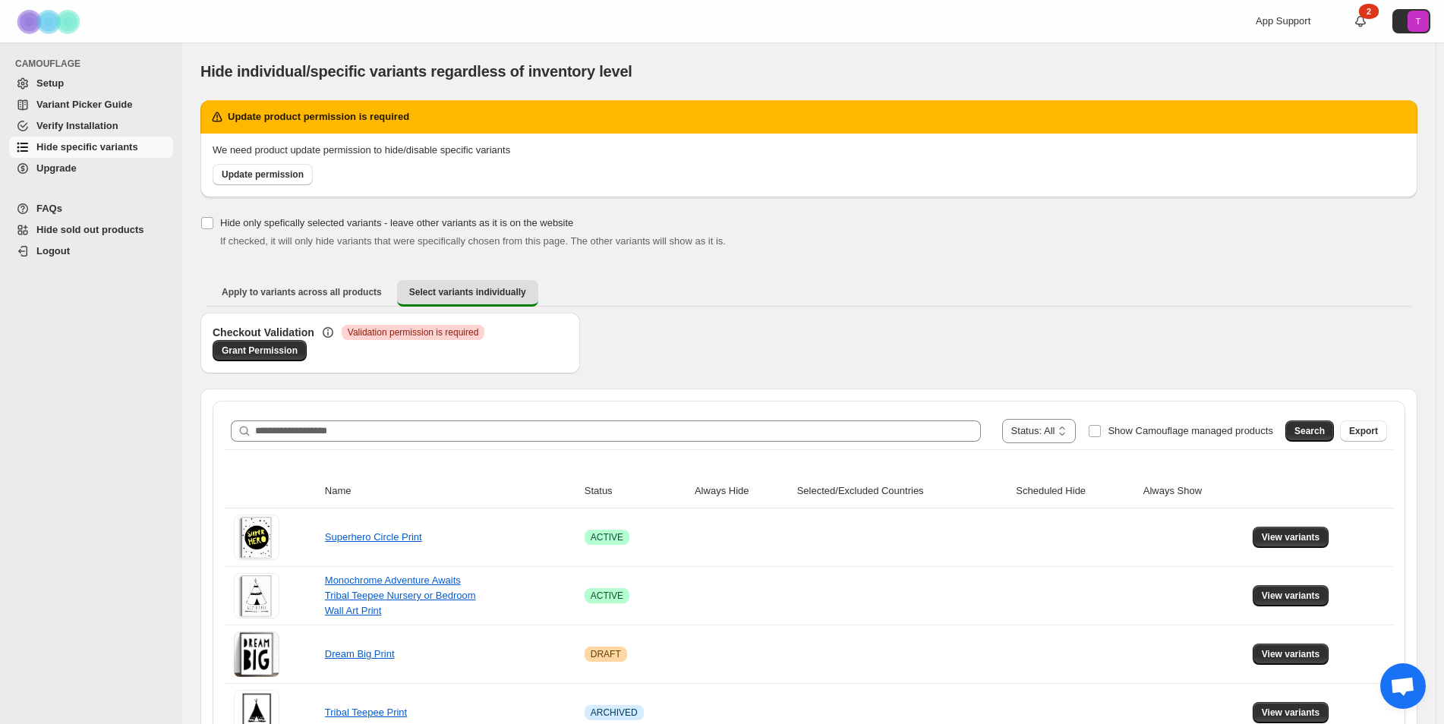
click at [90, 100] on span "Variant Picker Guide" at bounding box center [84, 104] width 96 height 11
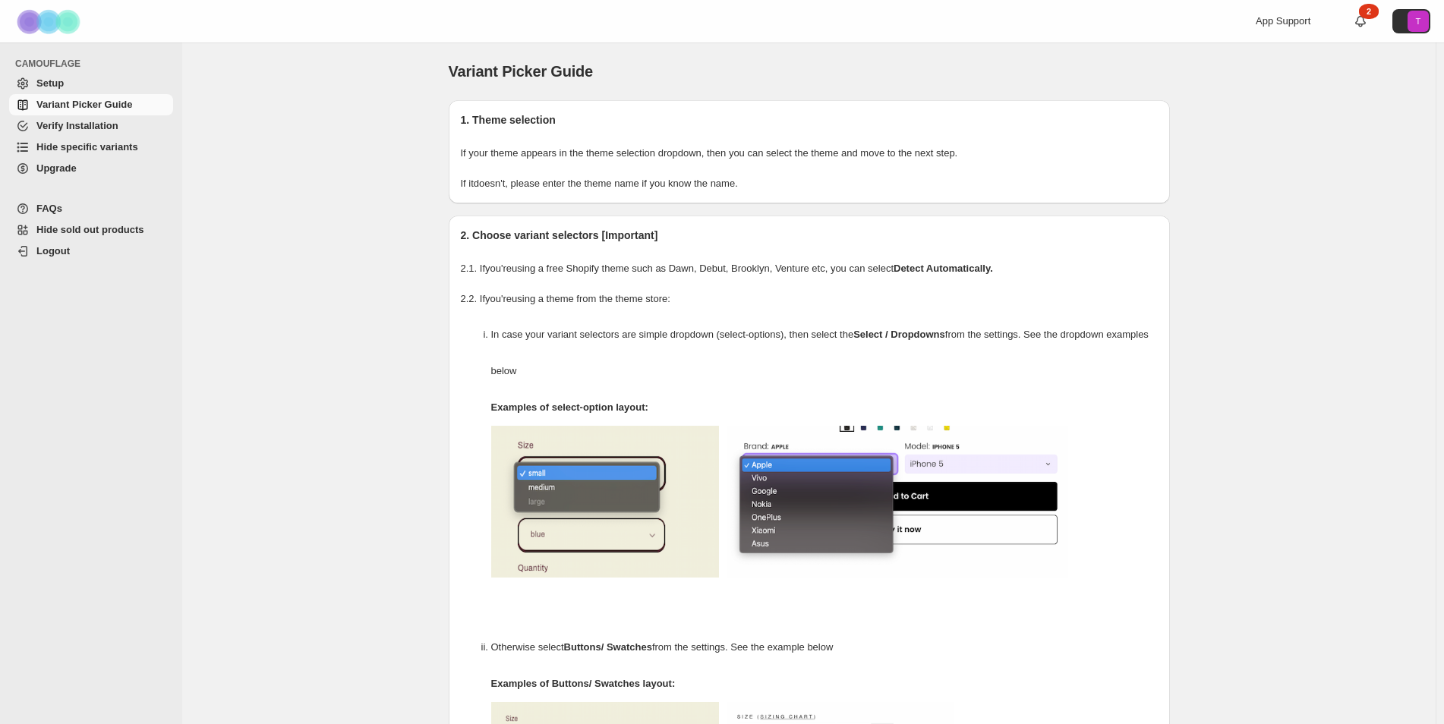
click at [65, 85] on span "Setup" at bounding box center [103, 83] width 134 height 15
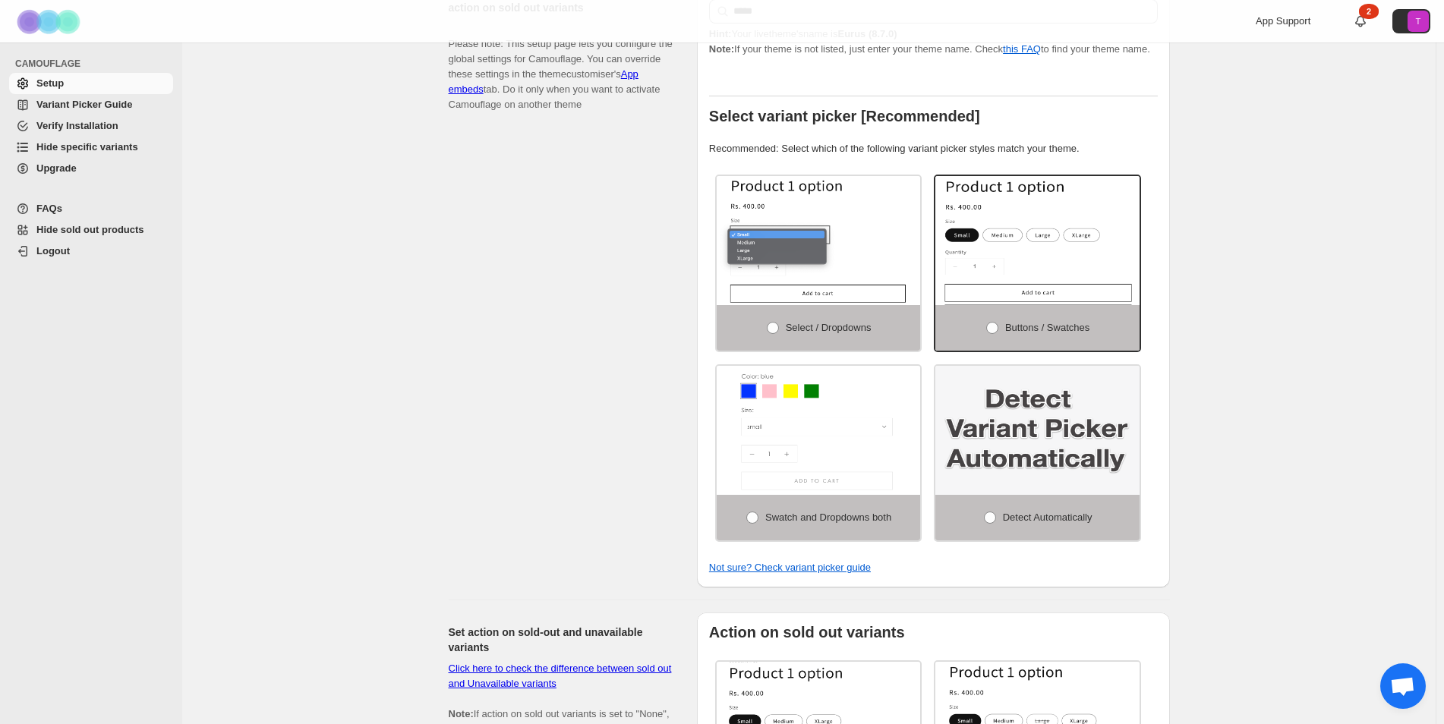
scroll to position [304, 0]
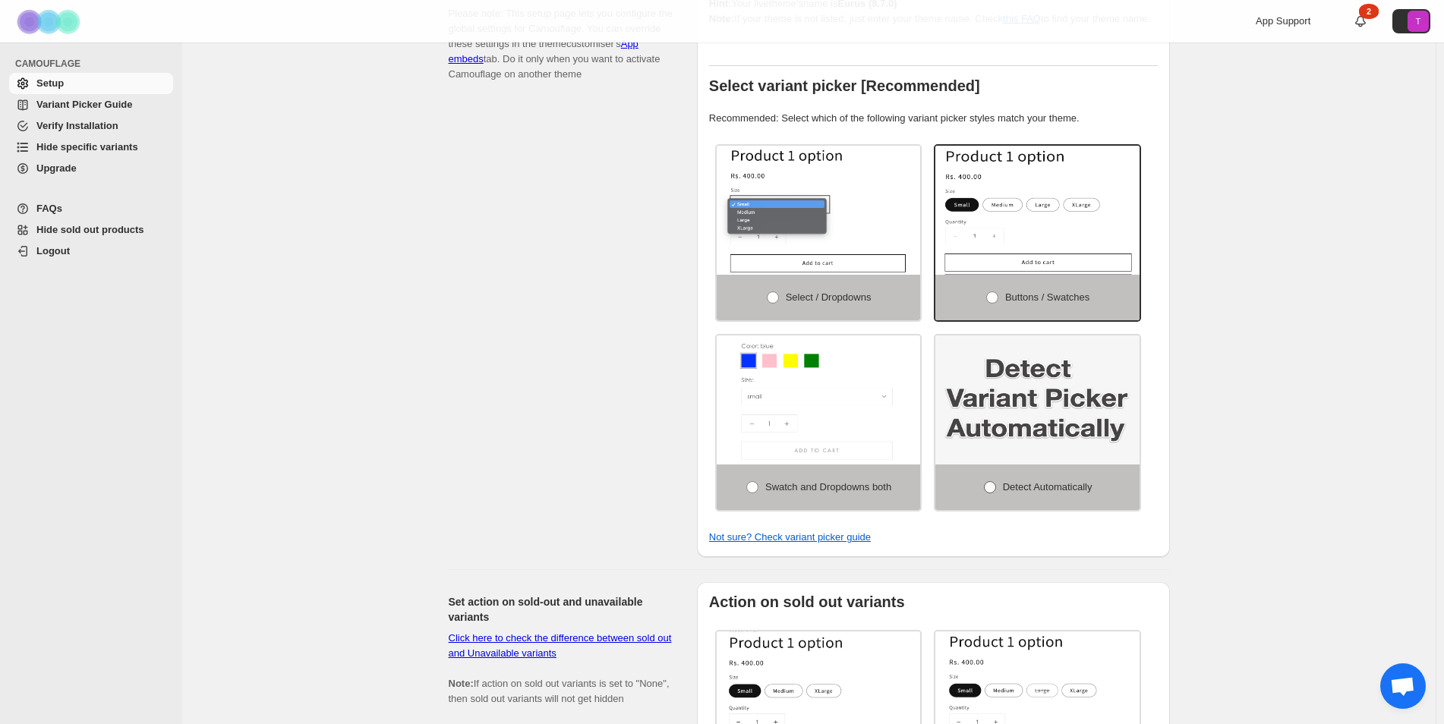
click at [996, 481] on span at bounding box center [990, 487] width 12 height 12
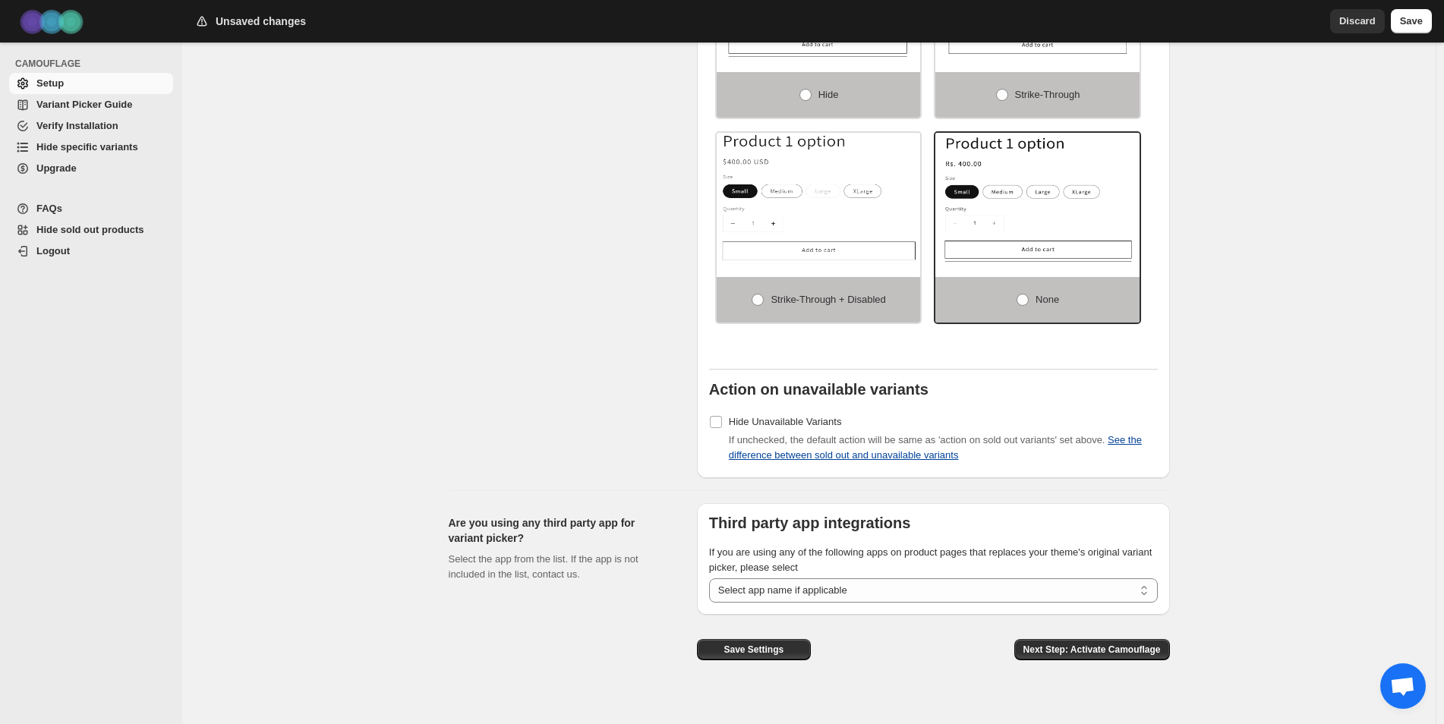
scroll to position [1013, 0]
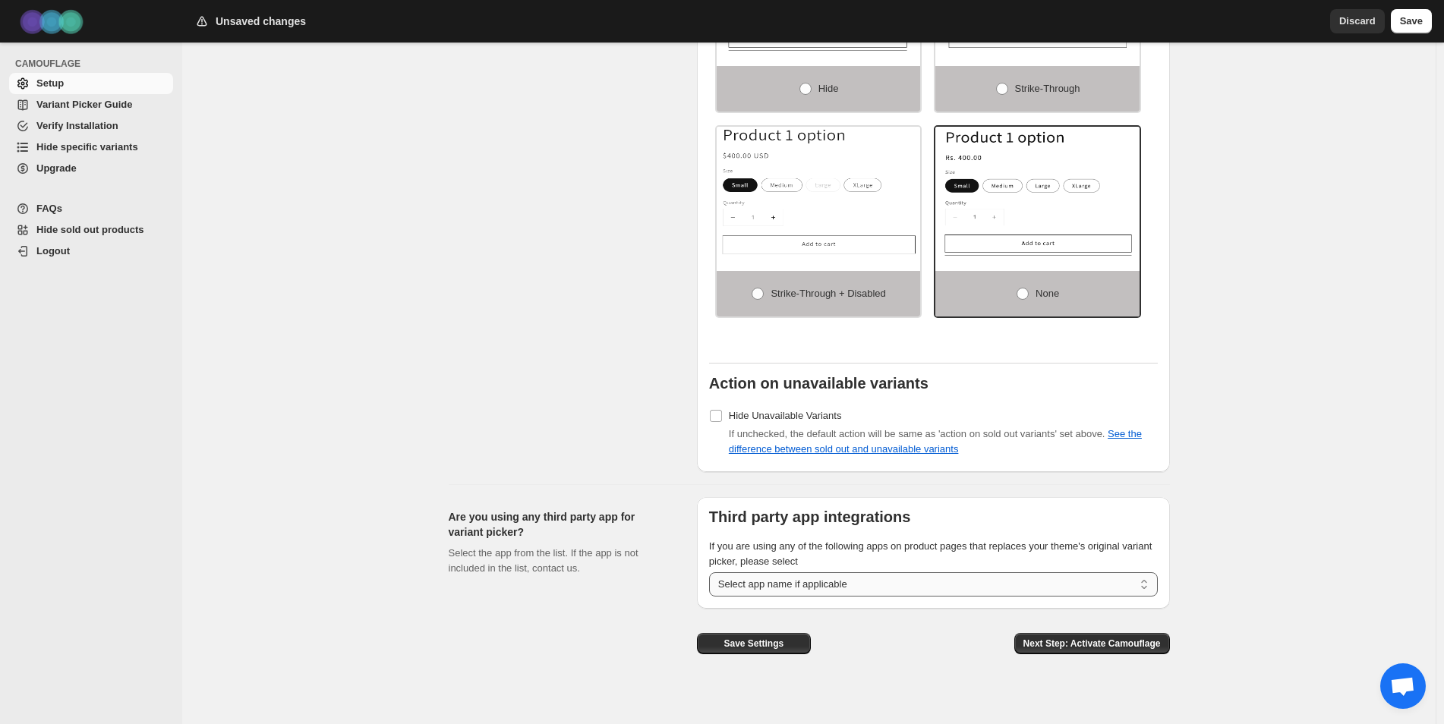
click at [1096, 575] on select "**********" at bounding box center [933, 584] width 449 height 24
click at [65, 168] on span "Upgrade" at bounding box center [56, 167] width 40 height 11
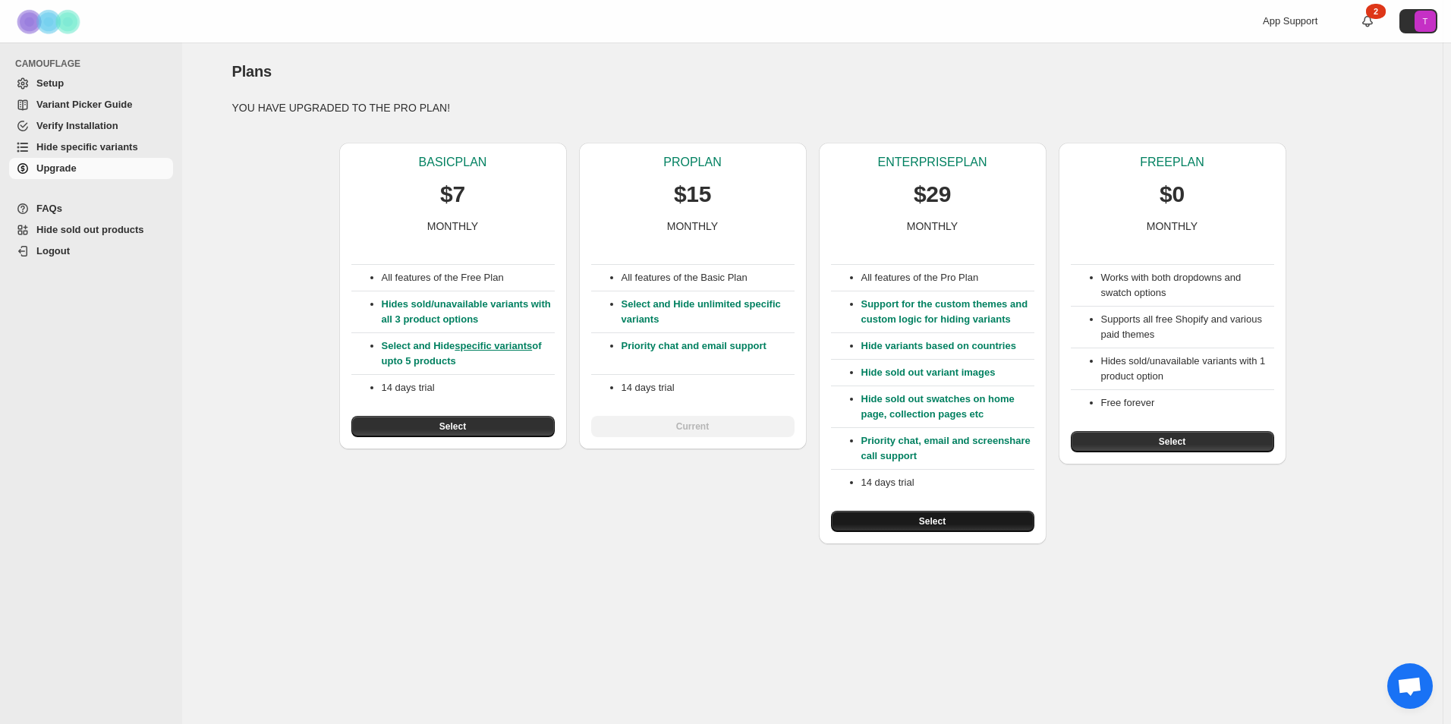
click at [919, 515] on button "Select" at bounding box center [932, 521] width 203 height 21
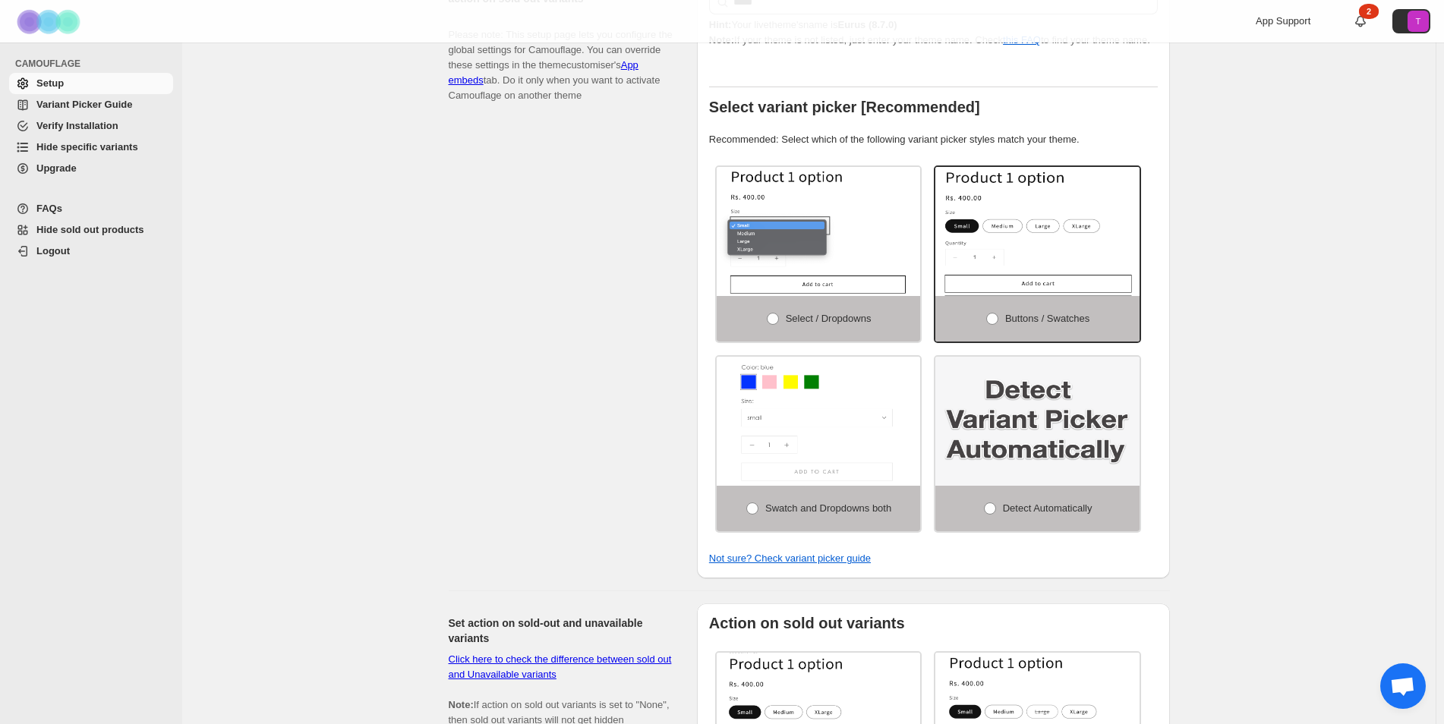
scroll to position [304, 0]
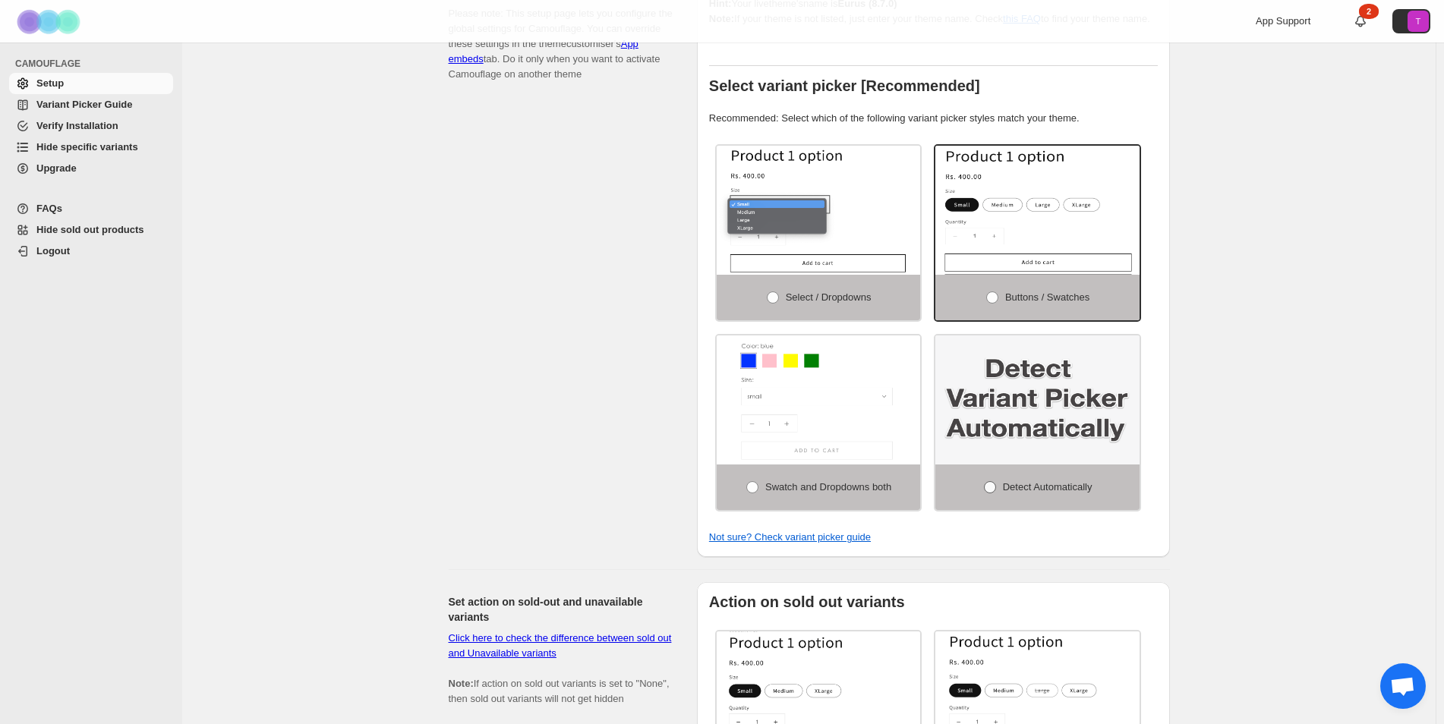
click at [994, 481] on span at bounding box center [990, 487] width 12 height 12
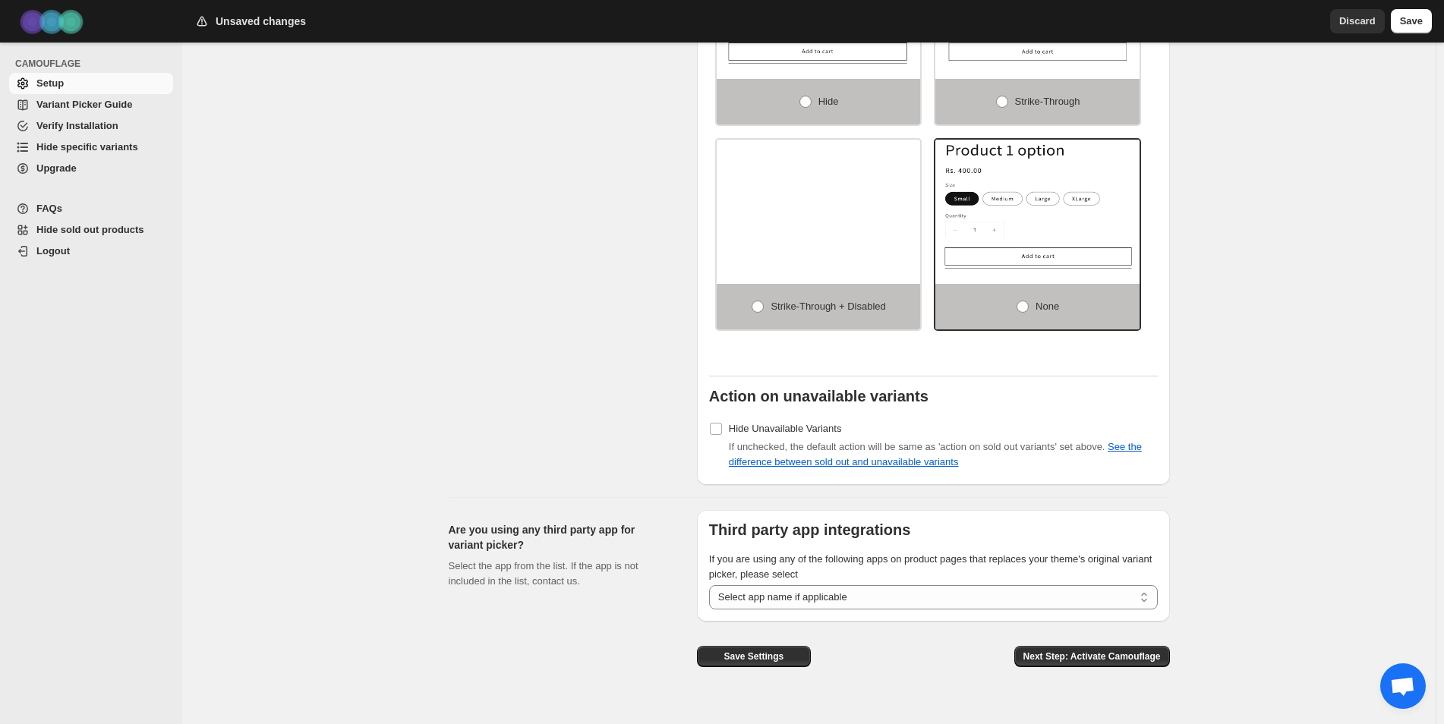
scroll to position [1013, 0]
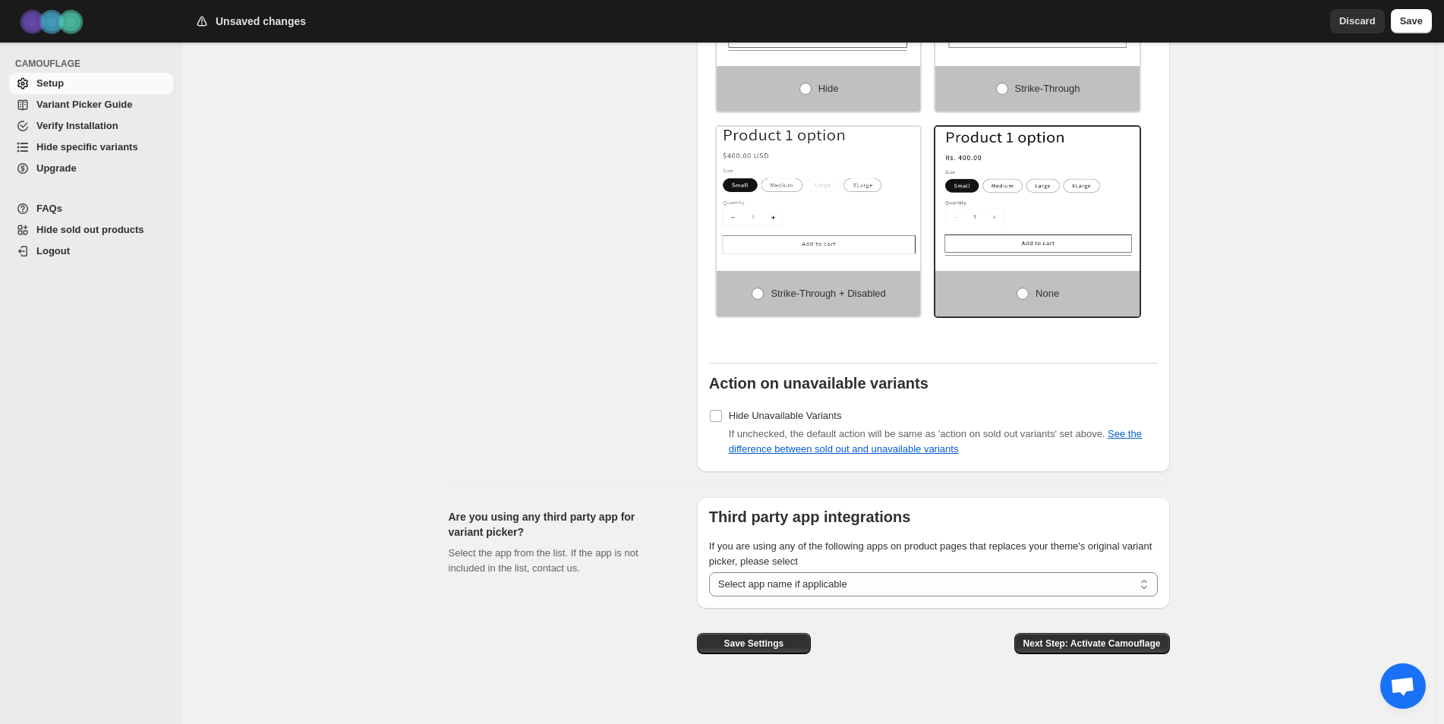
drag, startPoint x: 1098, startPoint y: 638, endPoint x: 991, endPoint y: 679, distance: 114.3
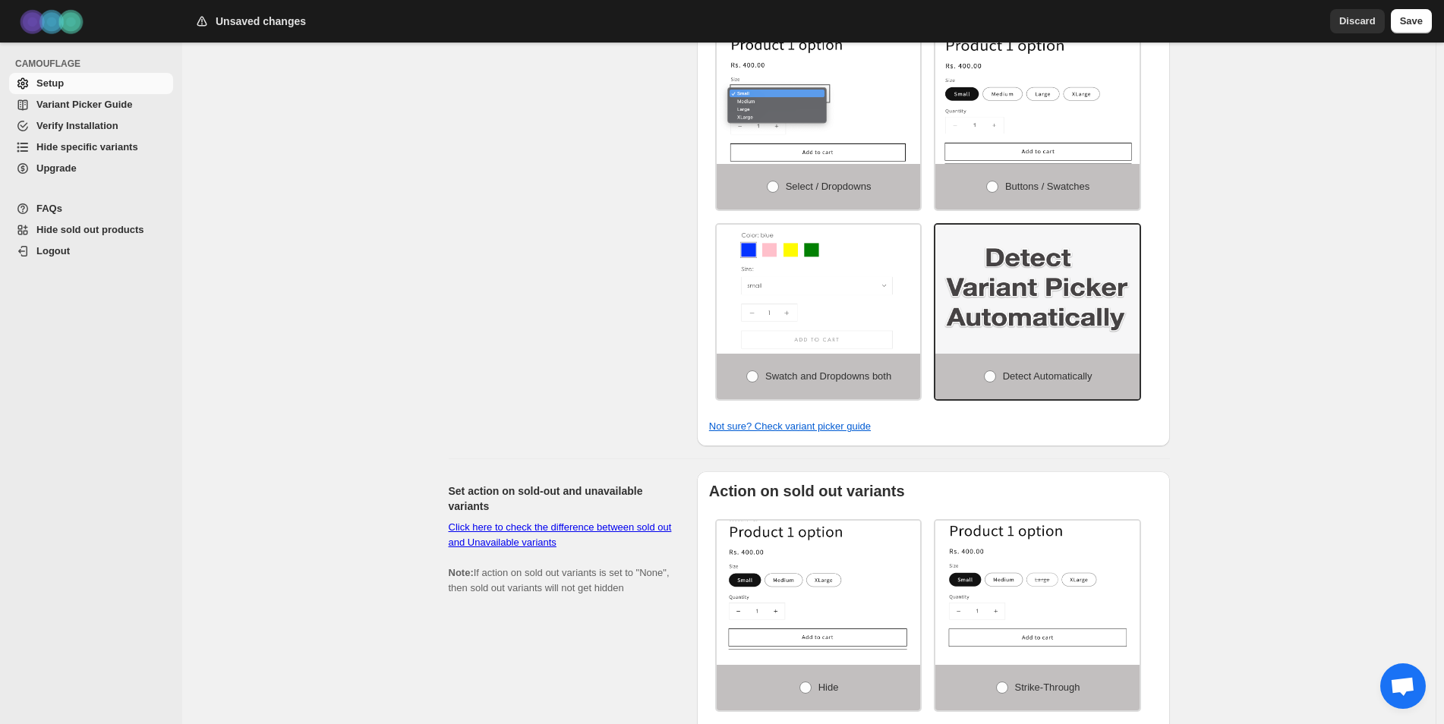
scroll to position [406, 0]
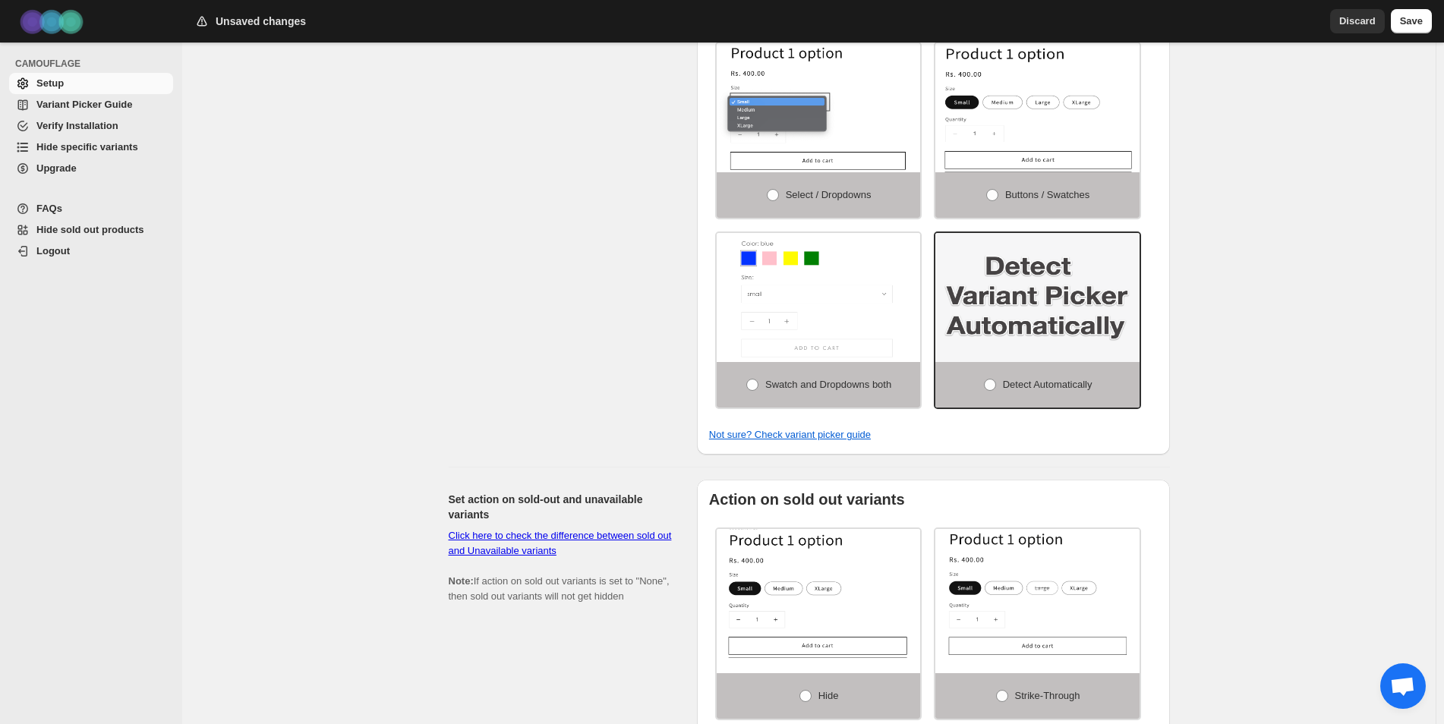
click at [83, 106] on span "Variant Picker Guide" at bounding box center [84, 104] width 96 height 11
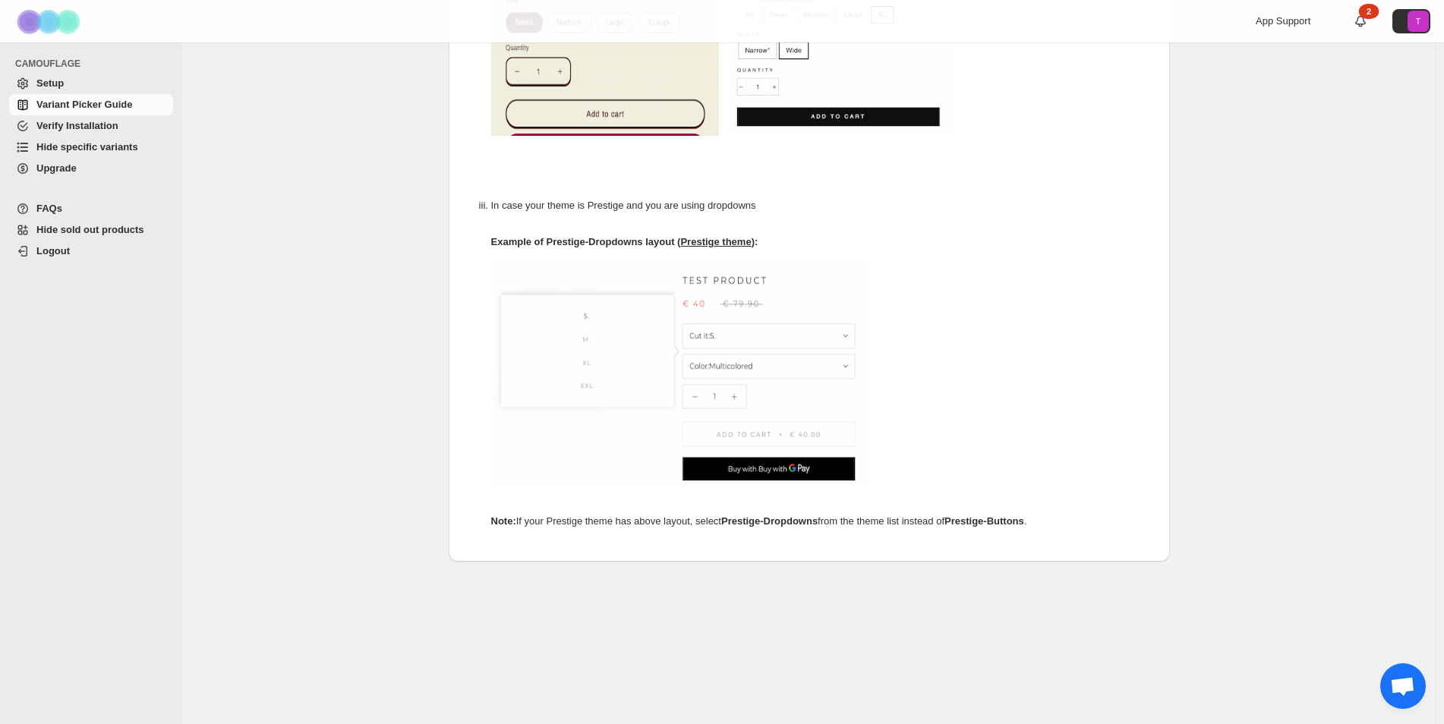
scroll to position [736, 0]
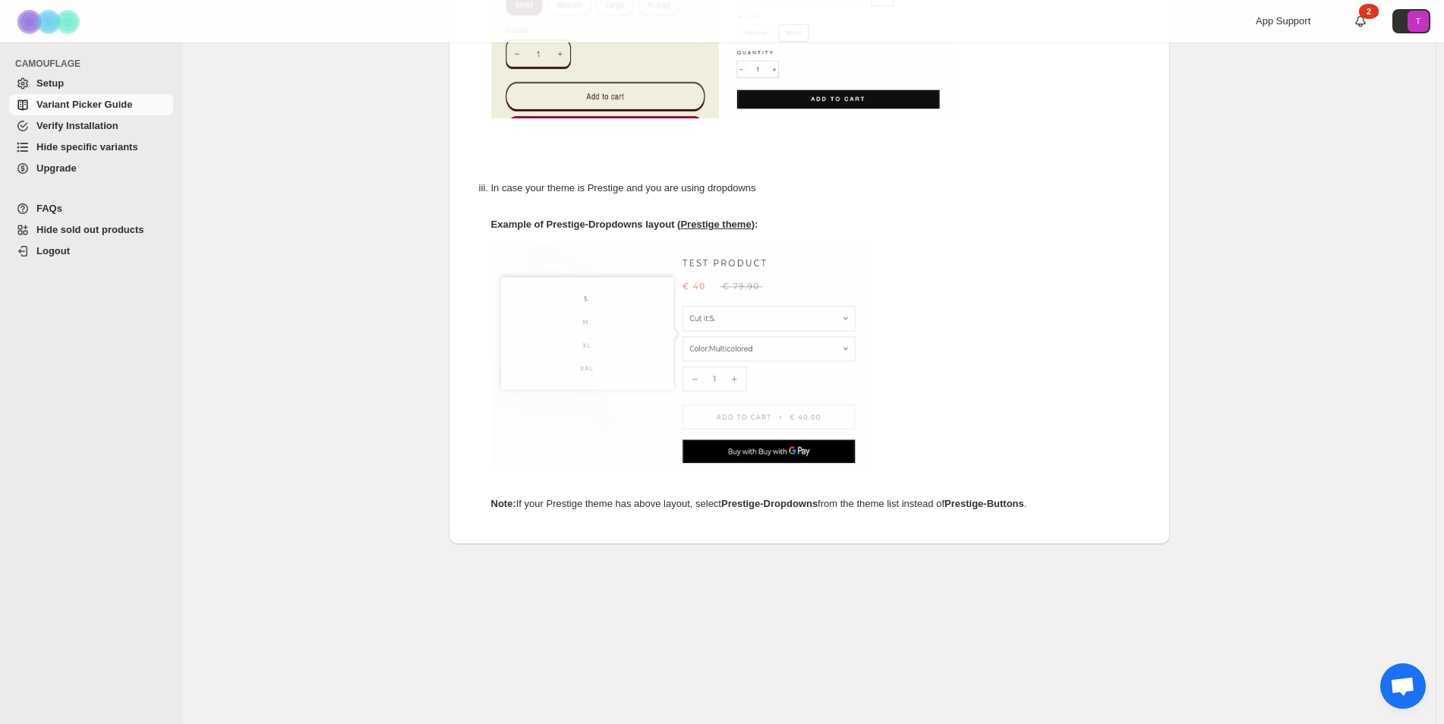
click at [99, 147] on span "Hide specific variants" at bounding box center [87, 146] width 102 height 11
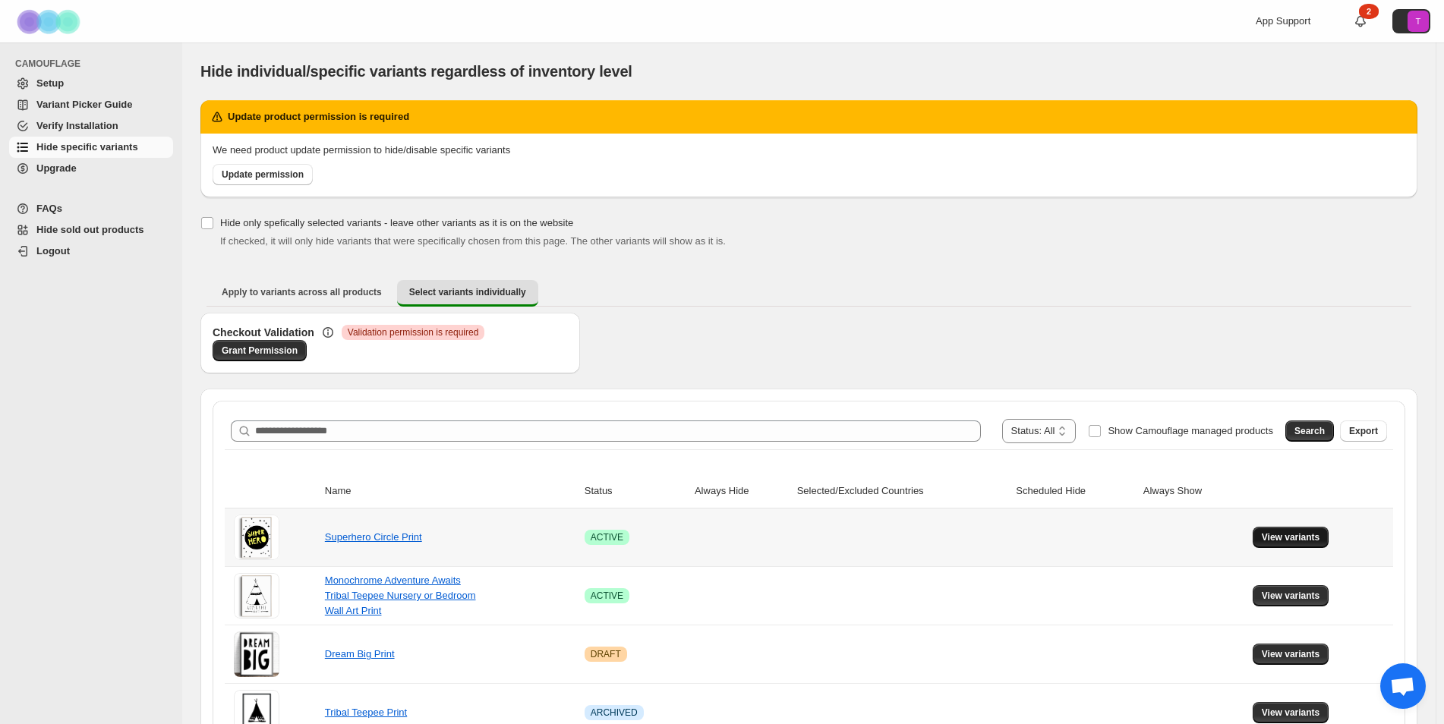
click at [1298, 537] on span "View variants" at bounding box center [1291, 537] width 58 height 12
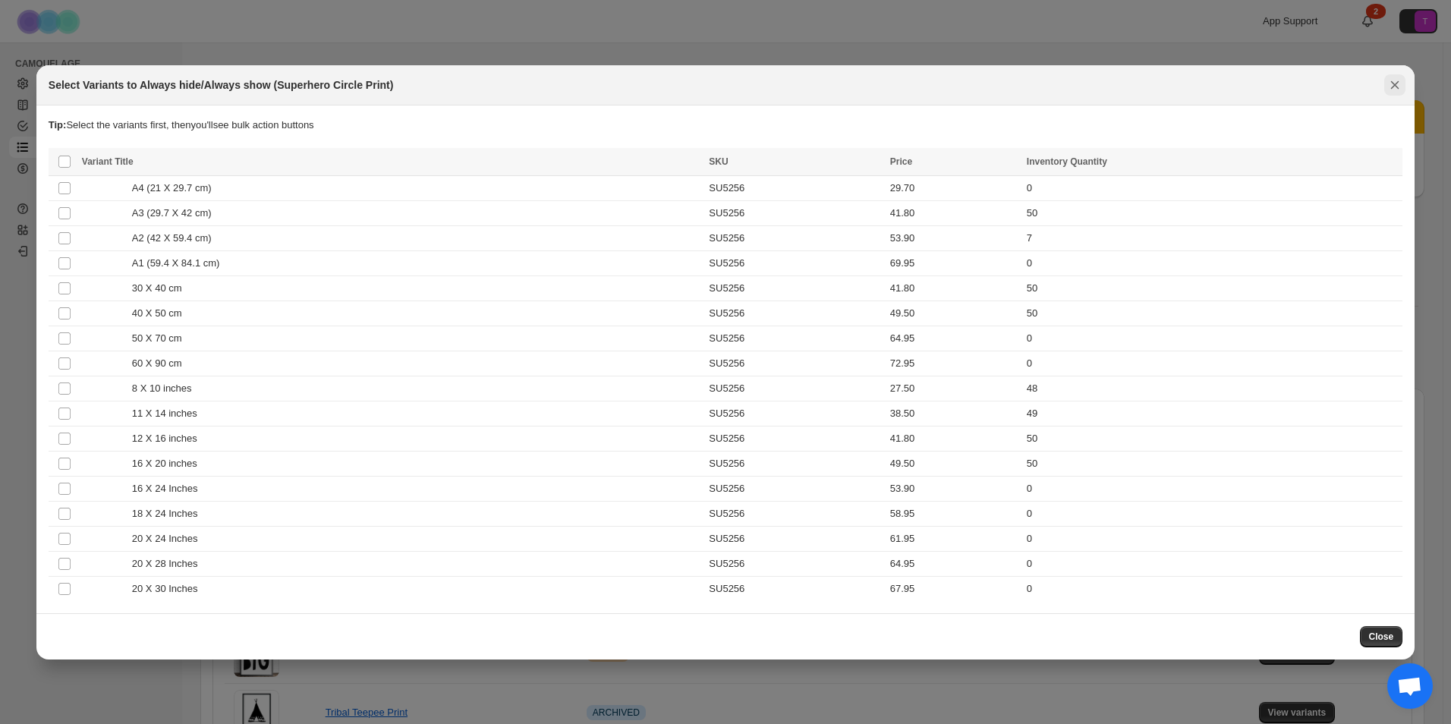
click at [1388, 79] on icon "Close" at bounding box center [1395, 84] width 15 height 15
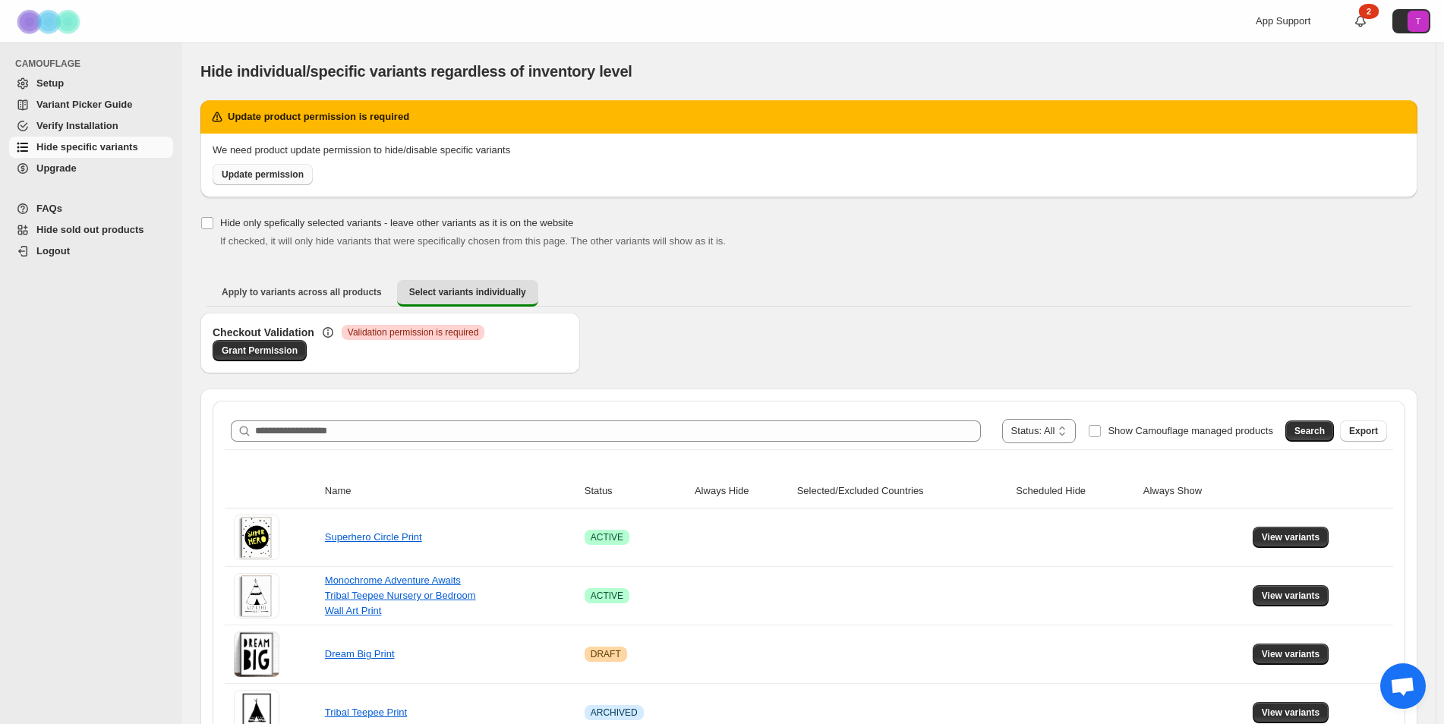
click at [269, 167] on link "Update permission" at bounding box center [263, 174] width 100 height 21
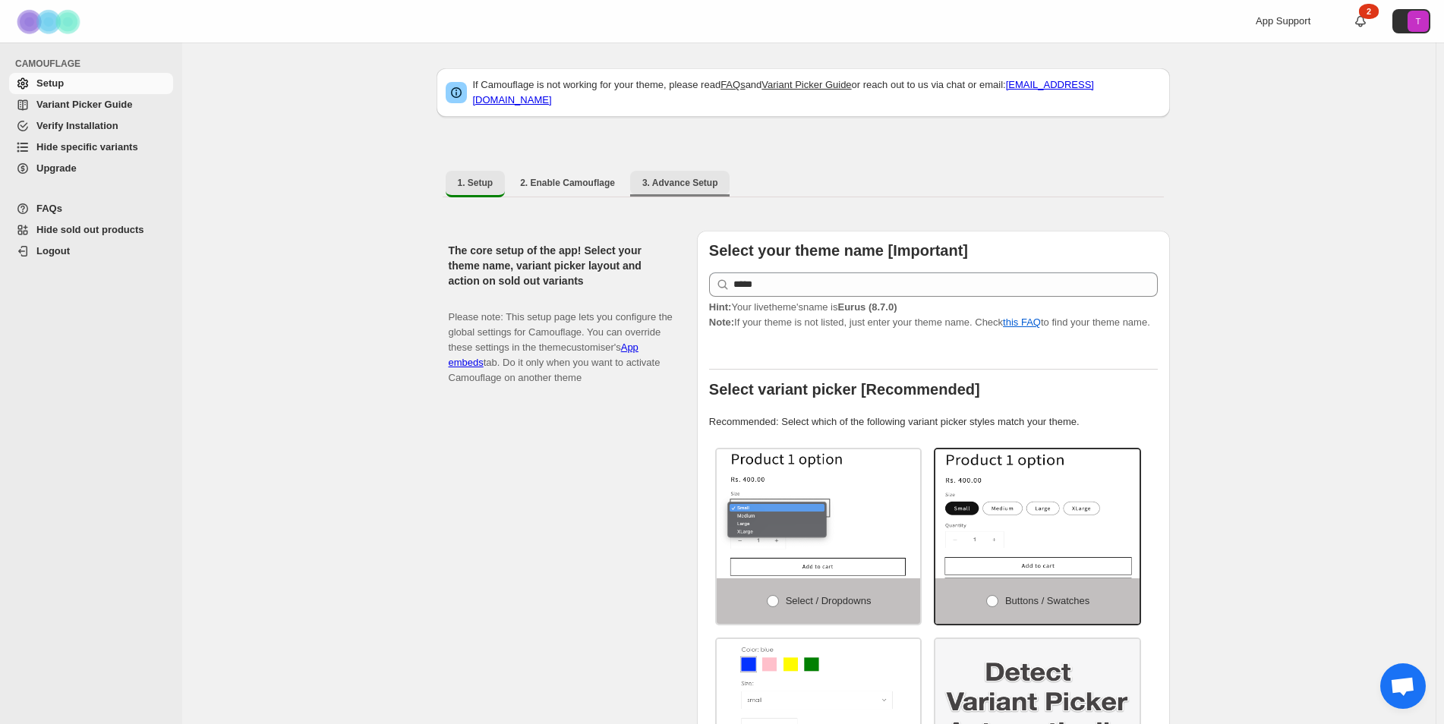
click at [685, 180] on button "3. Advance Setup" at bounding box center [680, 183] width 100 height 24
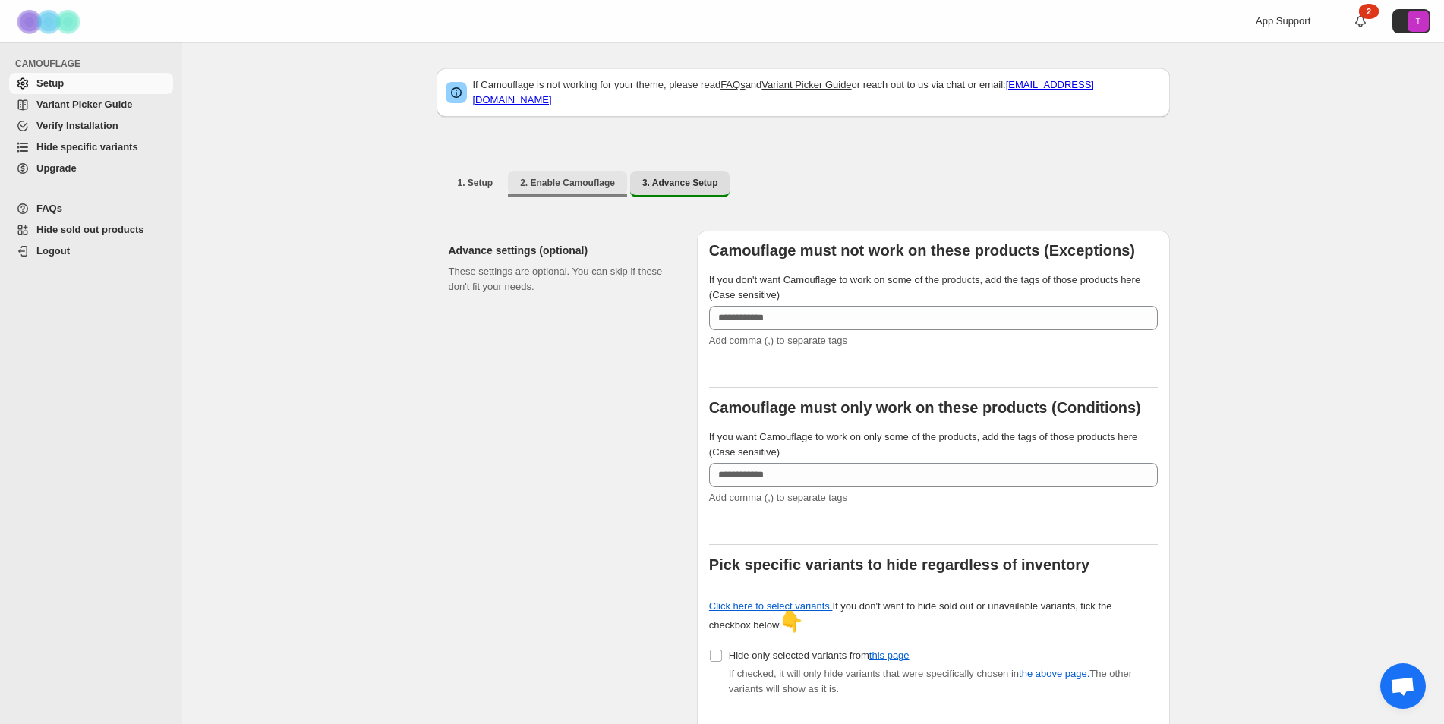
click at [585, 177] on span "2. Enable Camouflage" at bounding box center [567, 183] width 95 height 12
select select "**********"
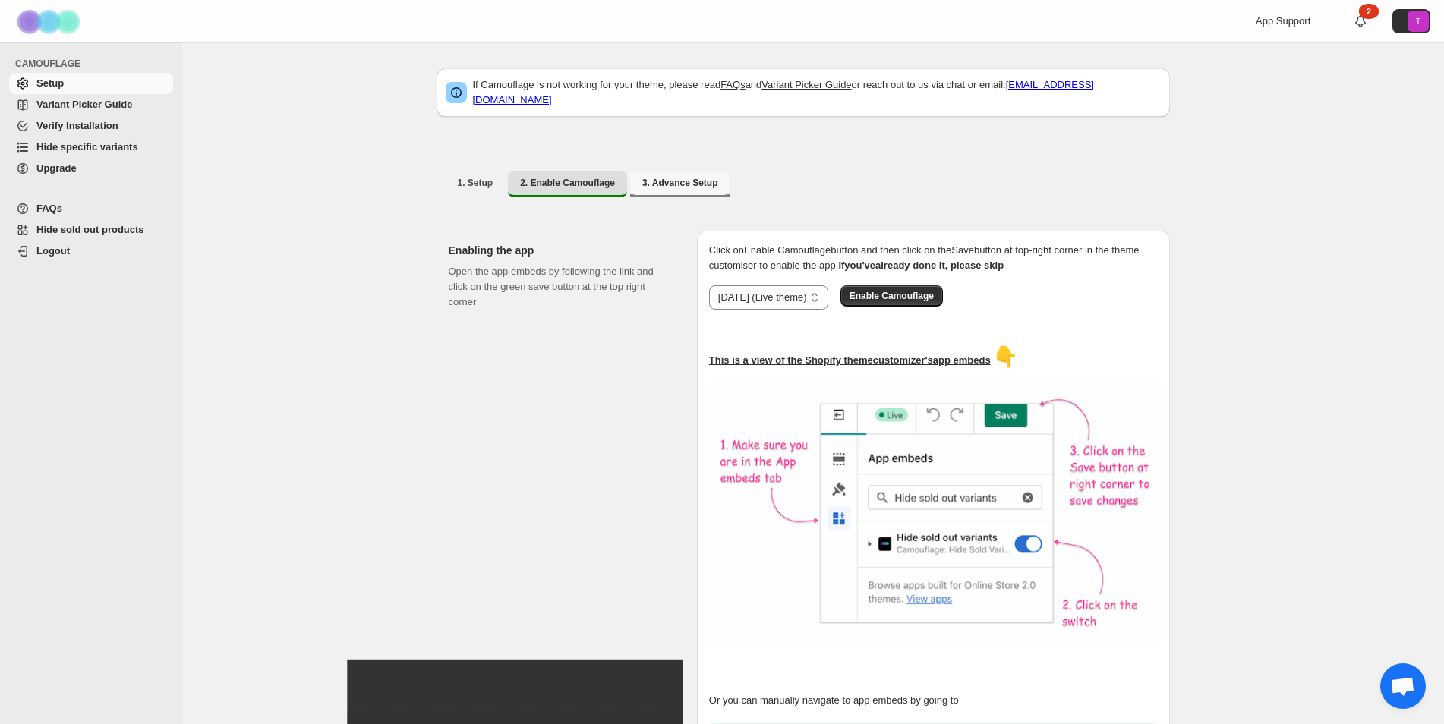
click at [654, 177] on span "3. Advance Setup" at bounding box center [680, 183] width 76 height 12
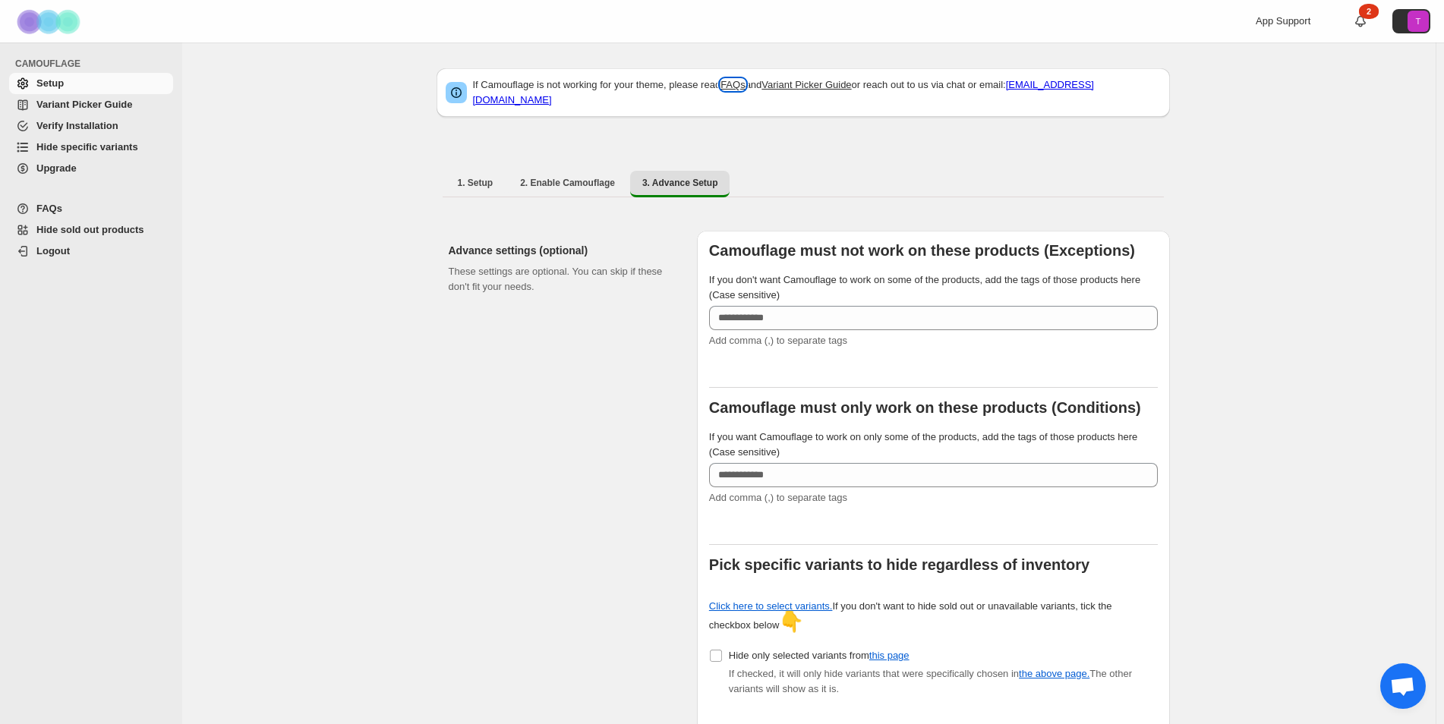
click at [740, 85] on link "FAQs" at bounding box center [732, 84] width 25 height 11
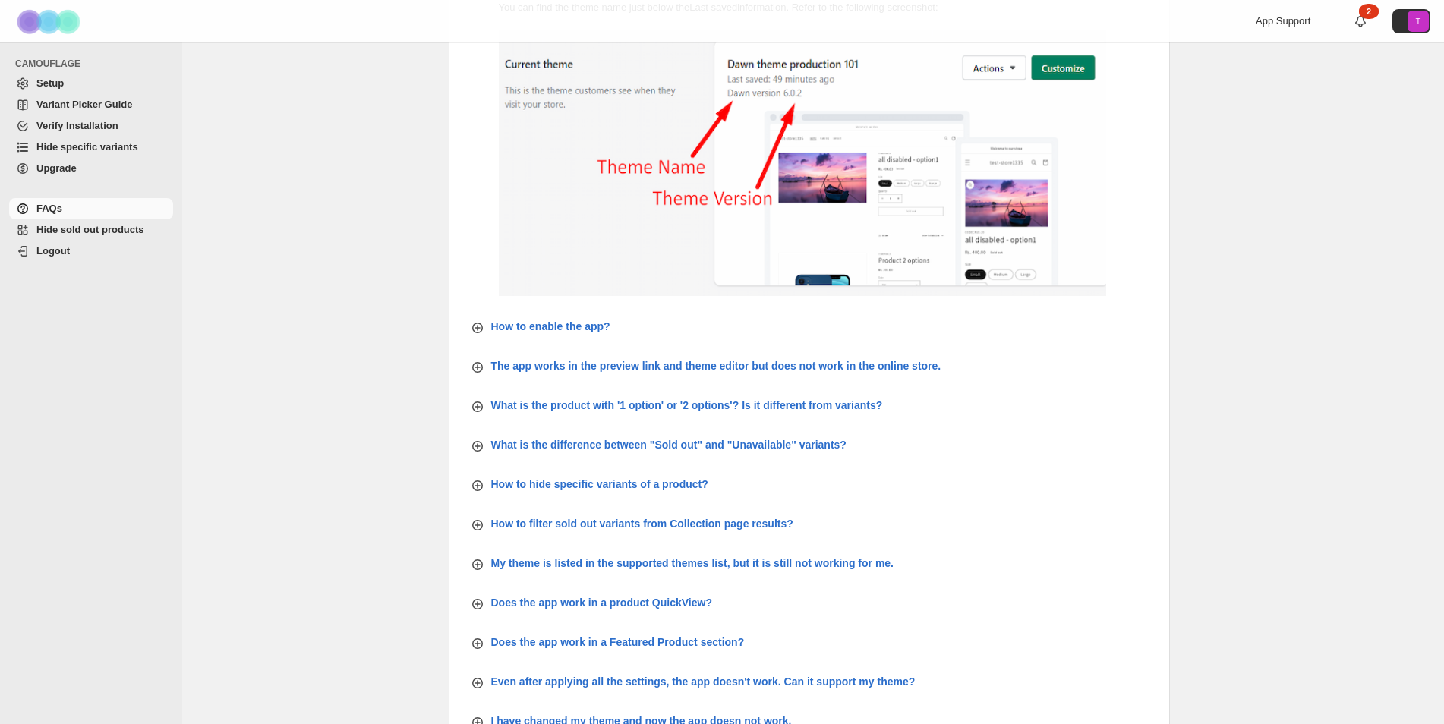
scroll to position [228, 0]
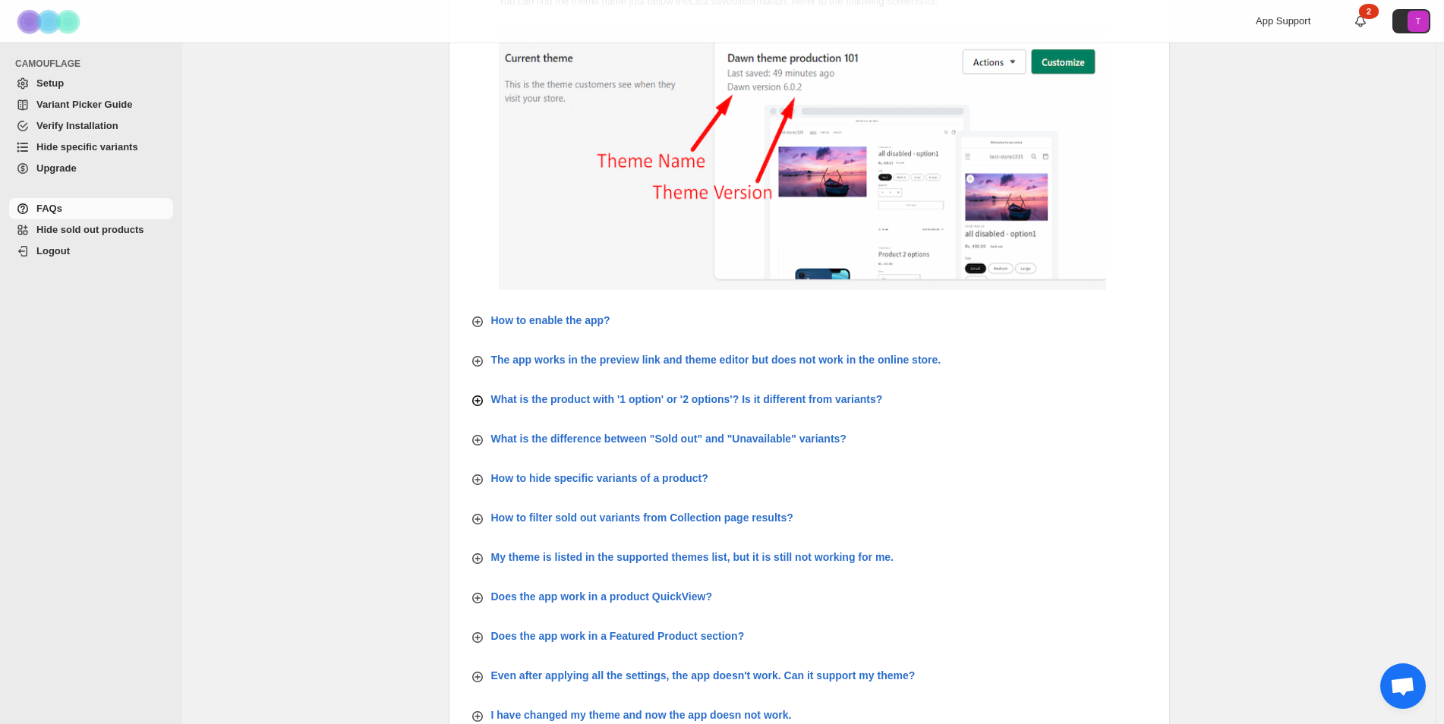
click at [546, 399] on p "What is the product with '1 option' or '2 options'? Is it different from varian…" at bounding box center [687, 399] width 392 height 15
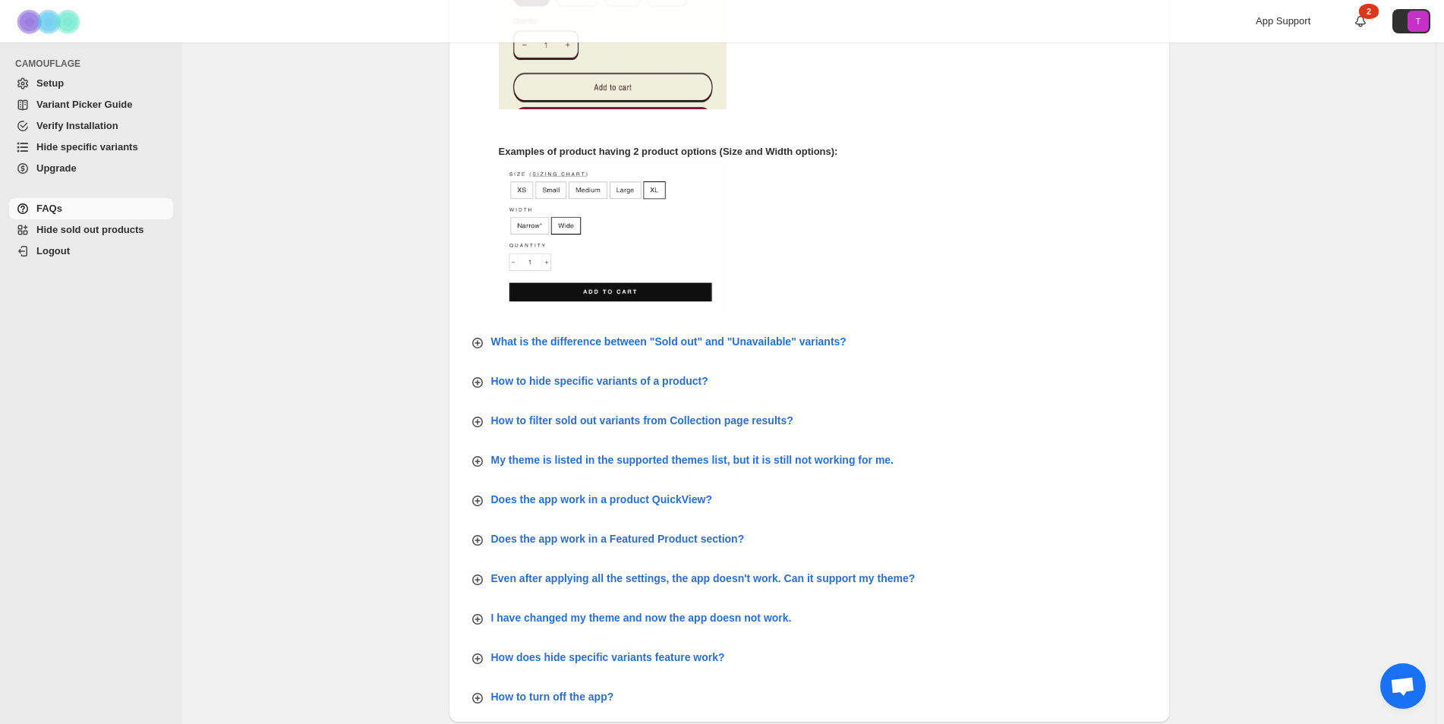
scroll to position [862, 0]
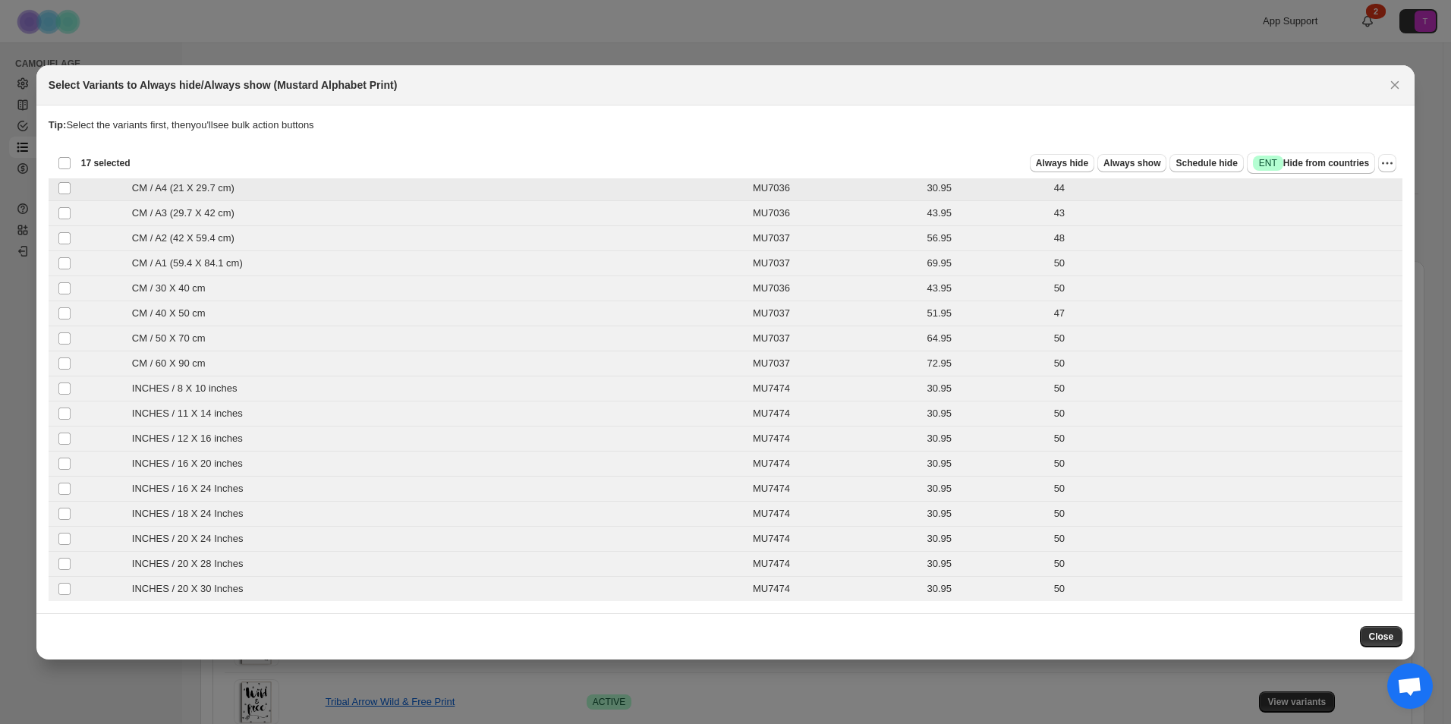
drag, startPoint x: 1319, startPoint y: 163, endPoint x: 1320, endPoint y: 205, distance: 41.8
click at [1320, 205] on div "Loading product variants… Loading product variants… Select all product variants…" at bounding box center [726, 374] width 1354 height 453
click at [1382, 154] on button "More actions" at bounding box center [1388, 163] width 18 height 18
click at [1337, 124] on p "Tip: Select the variants first, then you'll see bulk action buttons" at bounding box center [726, 125] width 1354 height 15
click at [1381, 632] on span "Close" at bounding box center [1381, 637] width 25 height 12
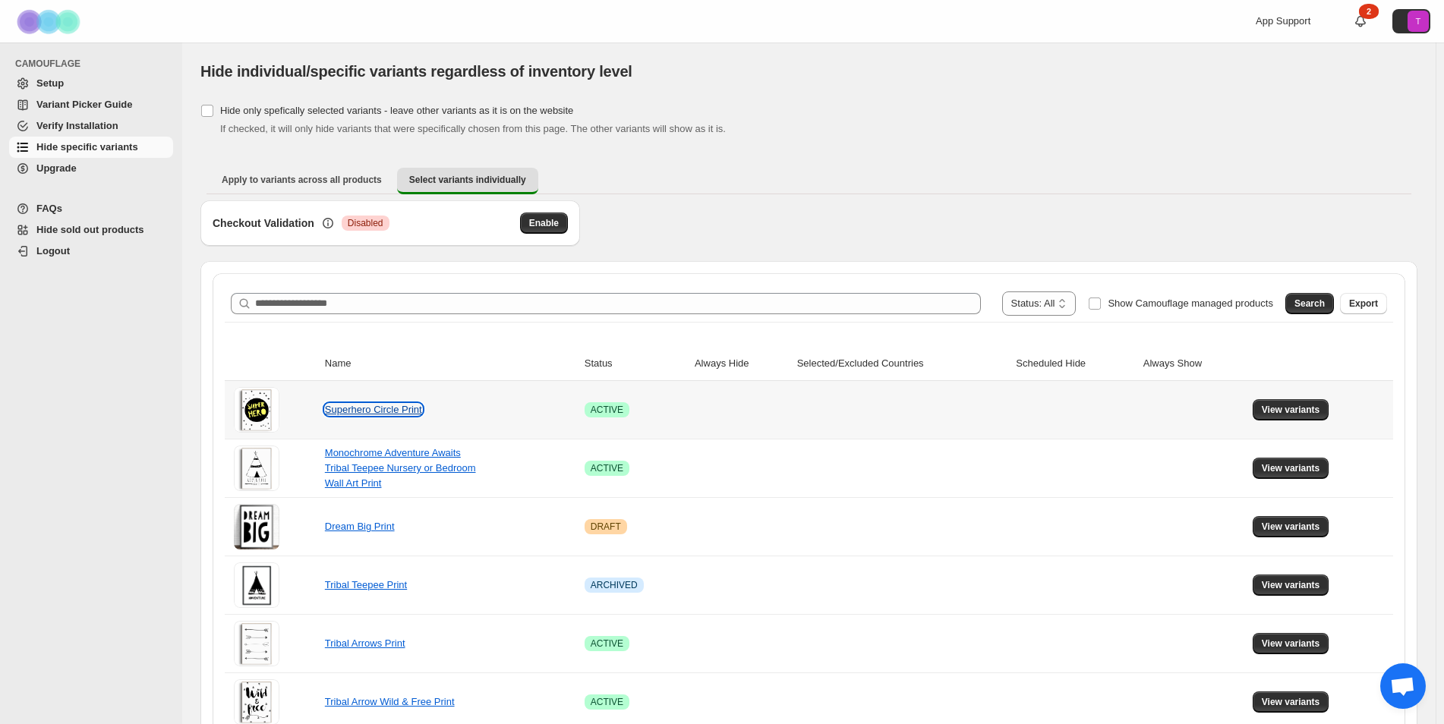
click at [419, 405] on link "Superhero Circle Print" at bounding box center [373, 409] width 97 height 11
